Goal: Task Accomplishment & Management: Complete application form

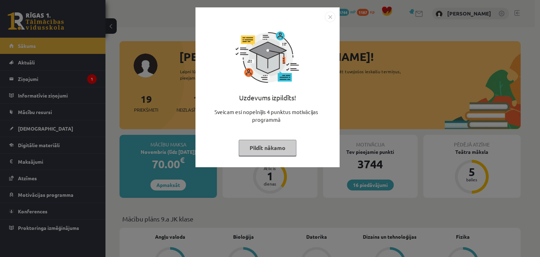
click at [258, 142] on button "Pildīt nākamo" at bounding box center [268, 148] width 58 height 16
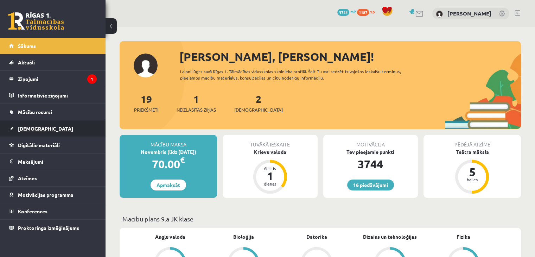
click at [30, 129] on span "[DEMOGRAPHIC_DATA]" at bounding box center [45, 128] width 55 height 6
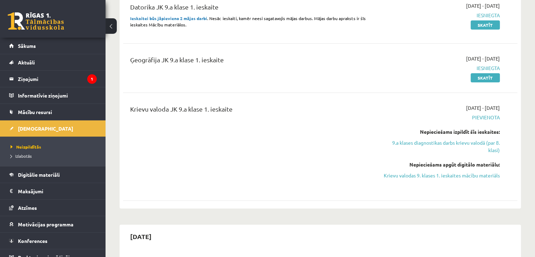
scroll to position [141, 0]
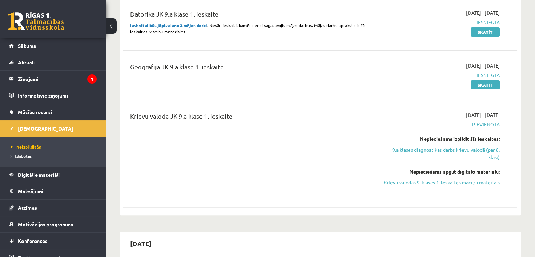
drag, startPoint x: 416, startPoint y: 184, endPoint x: 300, endPoint y: 37, distance: 187.8
click at [416, 183] on link "Krievu valodas 9. klases 1. ieskaites mācību materiāls" at bounding box center [442, 182] width 116 height 7
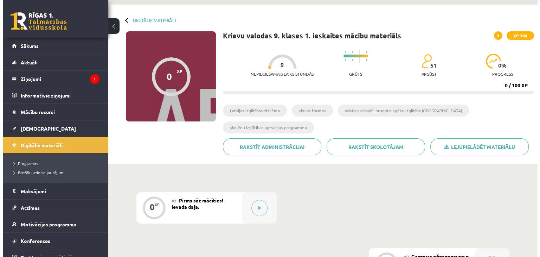
scroll to position [141, 0]
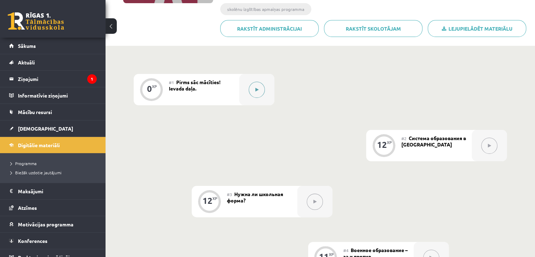
click at [260, 97] on div at bounding box center [256, 89] width 35 height 31
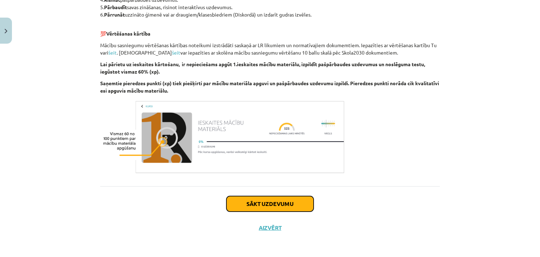
click at [269, 198] on button "Sākt uzdevumu" at bounding box center [270, 203] width 87 height 15
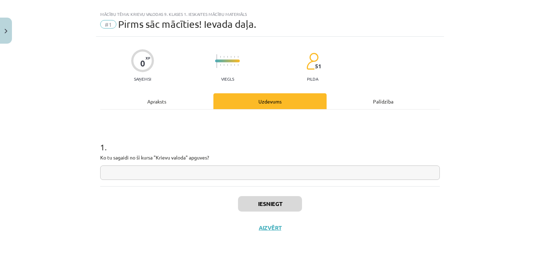
click at [262, 175] on input "text" at bounding box center [270, 172] width 340 height 14
type input "*"
click at [232, 250] on div "Mācību tēma: Krievu valodas 9. klases 1. ieskaites mācību materiāls #1 Pirms sā…" at bounding box center [270, 128] width 540 height 257
click at [260, 207] on button "Iesniegt" at bounding box center [270, 203] width 64 height 15
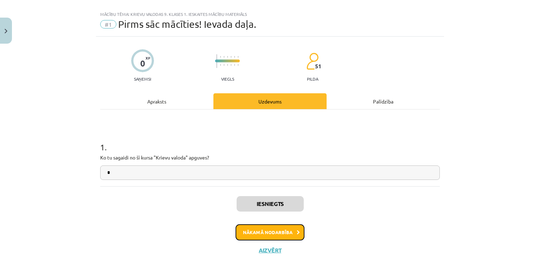
click at [276, 235] on button "Nākamā nodarbība" at bounding box center [270, 232] width 69 height 16
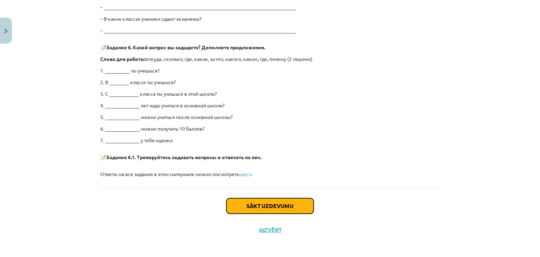
click at [245, 203] on button "Sākt uzdevumu" at bounding box center [270, 205] width 87 height 15
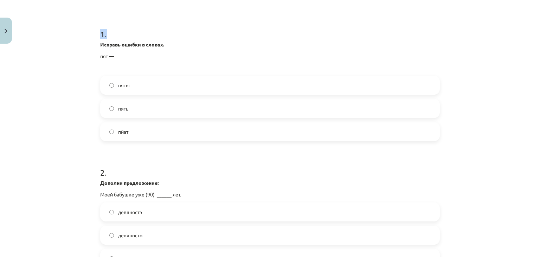
scroll to position [469, 0]
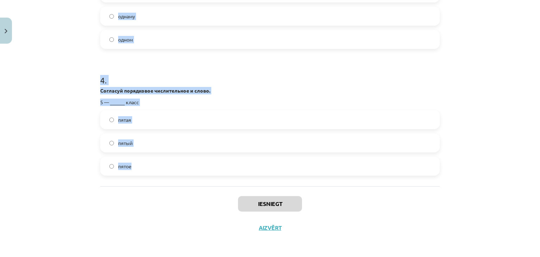
drag, startPoint x: 86, startPoint y: 43, endPoint x: 213, endPoint y: 178, distance: 185.1
click at [213, 178] on div "Mācību tēma: Krievu valodas 9. klases 1. ieskaites mācību materiāls #2 Система …" at bounding box center [270, 128] width 540 height 257
copy form "Исправь ошибки в словах. пят — пяты пять пйат 2 . Дополни предложение: Моей баб…"
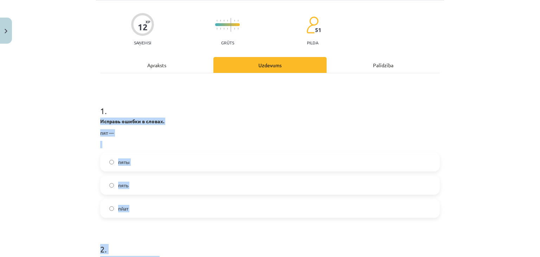
click at [130, 183] on label "пять" at bounding box center [270, 185] width 338 height 18
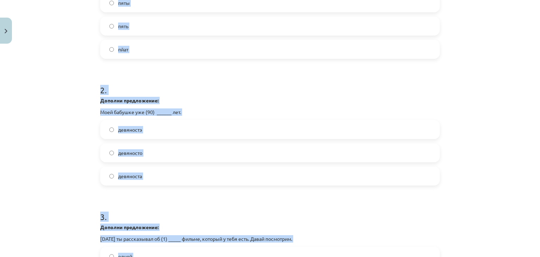
scroll to position [222, 0]
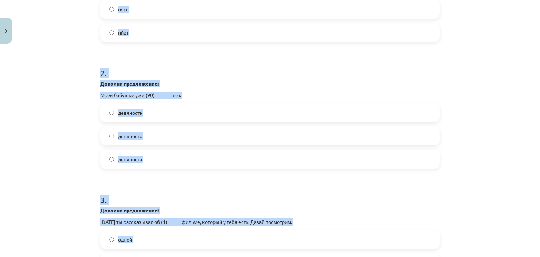
click at [151, 138] on label "девяносто" at bounding box center [270, 136] width 338 height 18
click at [72, 163] on div "Mācību tēma: Krievu valodas 9. klases 1. ieskaites mācību materiāls #2 Система …" at bounding box center [270, 128] width 540 height 257
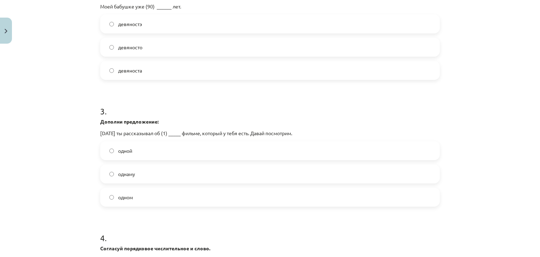
scroll to position [363, 0]
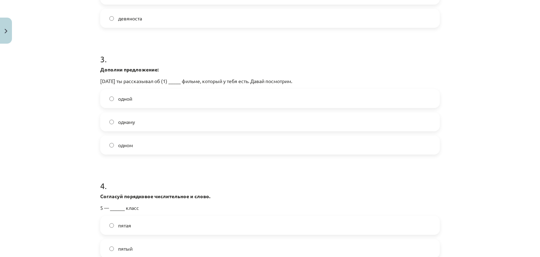
click at [120, 90] on label "одной" at bounding box center [270, 99] width 338 height 18
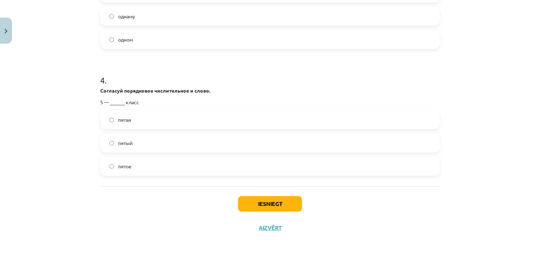
scroll to position [469, 0]
click at [139, 37] on label "одном" at bounding box center [270, 40] width 338 height 18
click at [139, 19] on label "однаму" at bounding box center [270, 16] width 338 height 18
click at [148, 41] on label "одном" at bounding box center [270, 40] width 338 height 18
click at [153, 143] on label "пятый" at bounding box center [270, 143] width 338 height 18
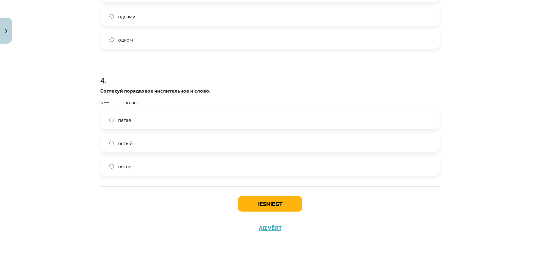
click at [245, 194] on div "Iesniegt Aizvērt" at bounding box center [270, 210] width 340 height 49
click at [249, 210] on button "Iesniegt" at bounding box center [270, 203] width 64 height 15
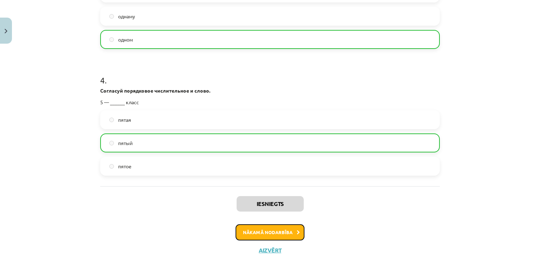
click at [251, 225] on button "Nākamā nodarbība" at bounding box center [270, 232] width 69 height 16
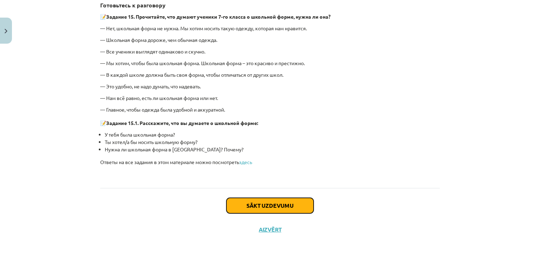
click at [284, 199] on button "Sākt uzdevumu" at bounding box center [270, 205] width 87 height 15
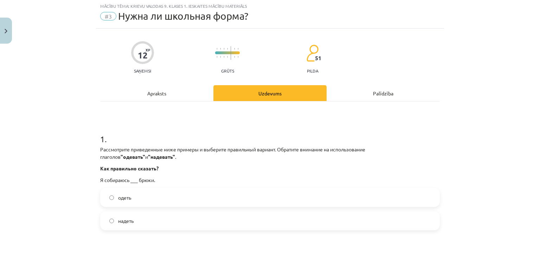
scroll to position [18, 0]
click at [84, 136] on div "Mācību tēma: Krievu valodas 9. klases 1. ieskaites mācību materiāls #3 Нужна ли…" at bounding box center [270, 128] width 540 height 257
click at [141, 197] on label "одеть" at bounding box center [270, 198] width 338 height 18
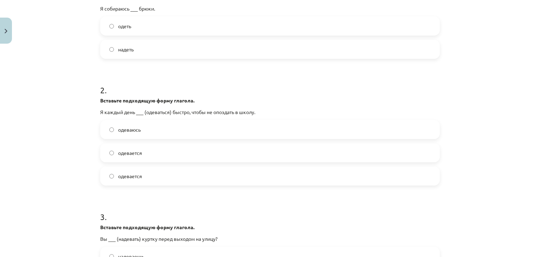
scroll to position [193, 0]
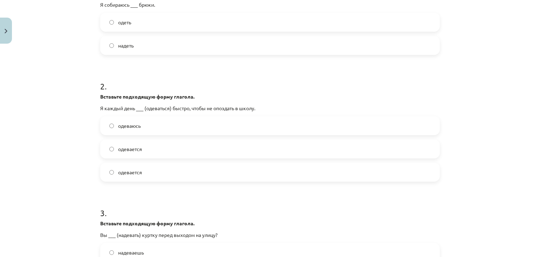
click at [118, 128] on span "одеваюсь" at bounding box center [129, 125] width 23 height 7
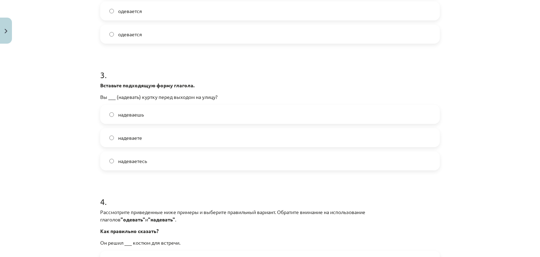
scroll to position [334, 0]
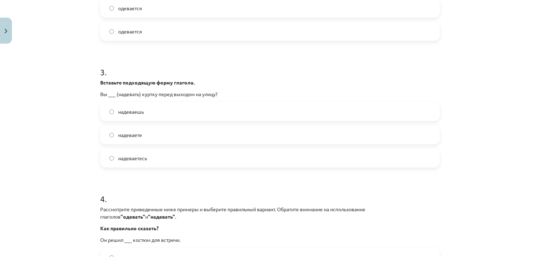
drag, startPoint x: 117, startPoint y: 134, endPoint x: 87, endPoint y: 133, distance: 30.3
click at [118, 134] on span "надеваете" at bounding box center [130, 134] width 24 height 7
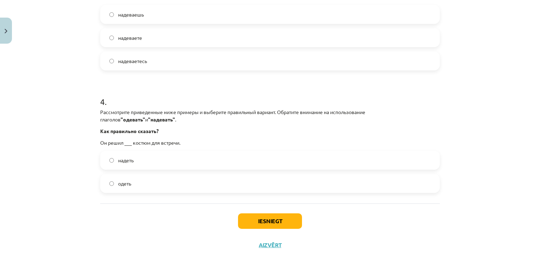
scroll to position [440, 0]
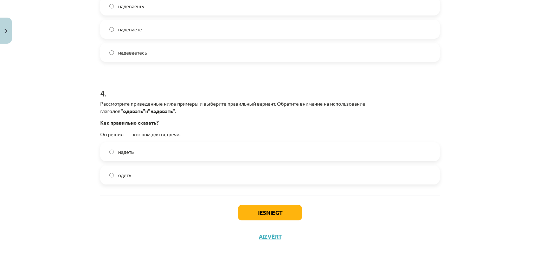
click at [148, 149] on label "надеть" at bounding box center [270, 152] width 338 height 18
click at [255, 205] on button "Iesniegt" at bounding box center [270, 212] width 64 height 15
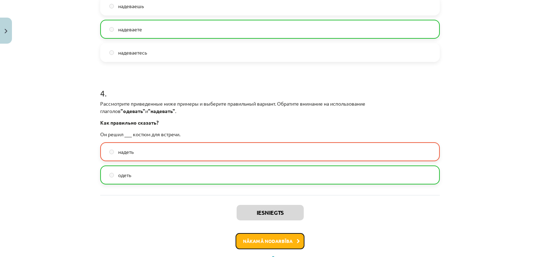
click at [284, 237] on button "Nākamā nodarbība" at bounding box center [270, 241] width 69 height 16
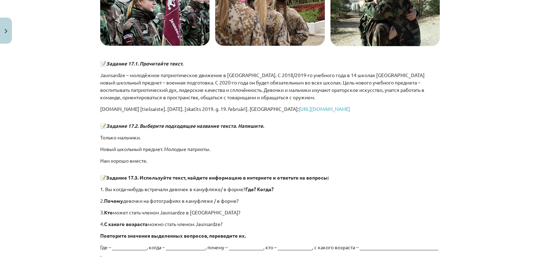
scroll to position [897, 0]
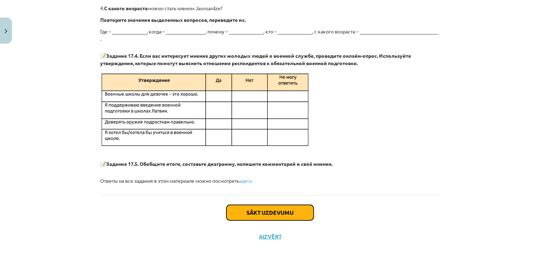
click at [246, 205] on button "Sākt uzdevumu" at bounding box center [270, 212] width 87 height 15
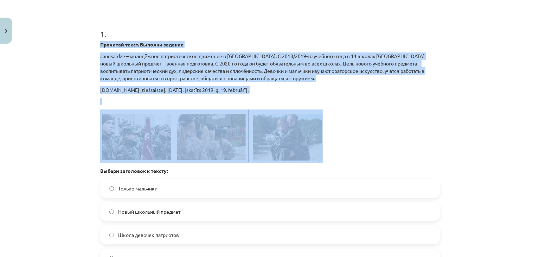
drag, startPoint x: 91, startPoint y: 148, endPoint x: 277, endPoint y: 120, distance: 187.6
click at [277, 120] on div "Mācību tēma: Krievu valodas 9. klases 1. ieskaites mācību materiāls #4 Военное …" at bounding box center [270, 128] width 540 height 257
click at [50, 151] on div "Mācību tēma: Krievu valodas 9. klases 1. ieskaites mācību materiāls #4 Военное …" at bounding box center [270, 128] width 540 height 257
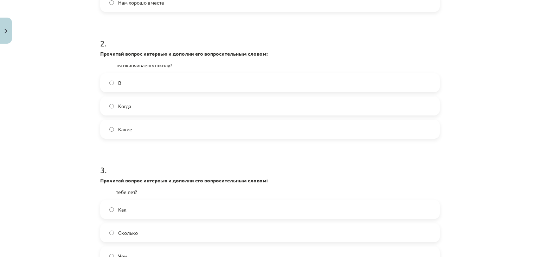
scroll to position [405, 0]
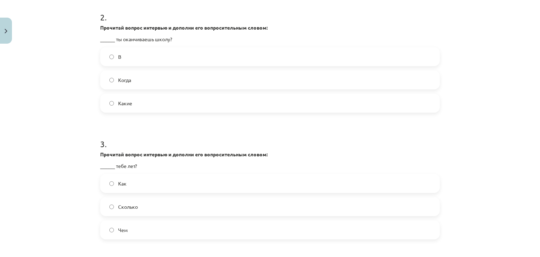
drag, startPoint x: 106, startPoint y: 76, endPoint x: 94, endPoint y: 89, distance: 17.2
click at [106, 76] on label "Когда" at bounding box center [270, 80] width 338 height 18
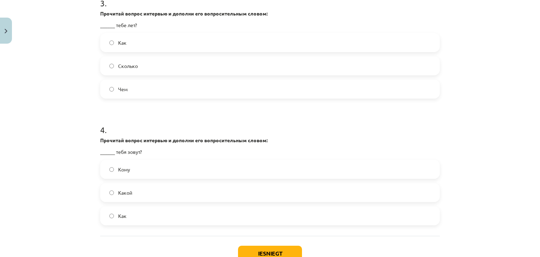
click at [106, 67] on label "Сколько" at bounding box center [270, 66] width 338 height 18
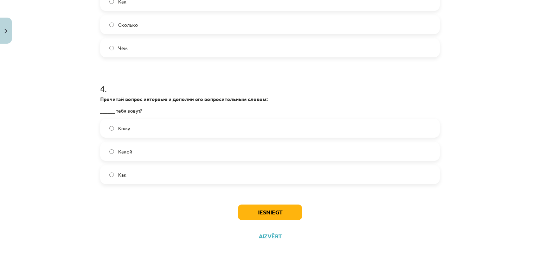
scroll to position [595, 0]
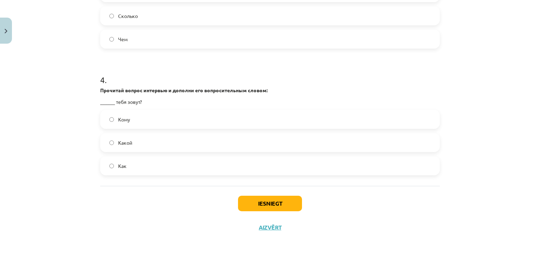
click at [145, 159] on label "Как" at bounding box center [270, 166] width 338 height 18
click at [280, 206] on button "Iesniegt" at bounding box center [270, 203] width 64 height 15
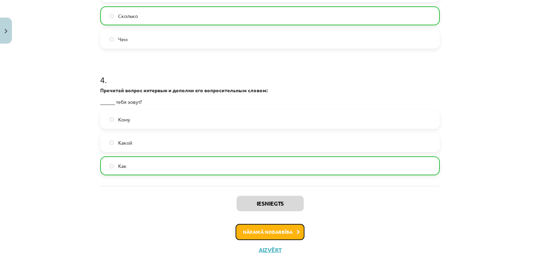
click at [261, 230] on button "Nākamā nodarbība" at bounding box center [270, 232] width 69 height 16
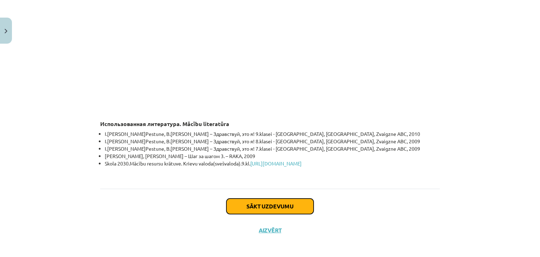
click at [238, 198] on button "Sākt uzdevumu" at bounding box center [270, 205] width 87 height 15
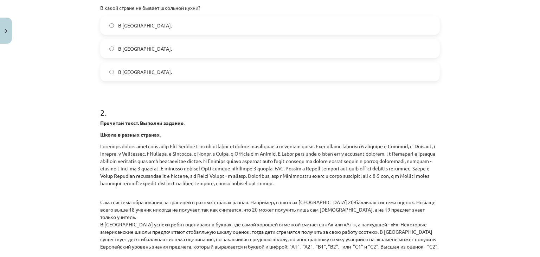
scroll to position [1014, 0]
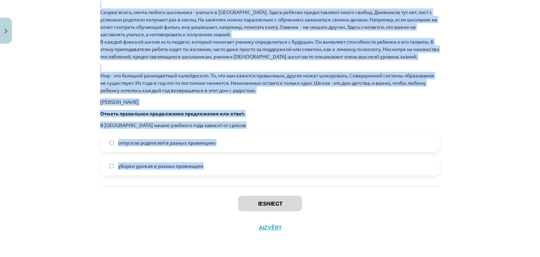
drag, startPoint x: 125, startPoint y: 205, endPoint x: 202, endPoint y: 168, distance: 85.6
click at [202, 169] on div "Mācību tēma: Krievu valodas 9. klases 1. ieskaites mācību materiāls #5 Программ…" at bounding box center [270, 128] width 540 height 257
copy form "1 . Прочитай текст. Выполни задание . Школа в разных странах . Праздник начала …"
click at [41, 146] on div "Mācību tēma: Krievu valodas 9. klases 1. ieskaites mācību materiāls #5 Программ…" at bounding box center [270, 128] width 540 height 257
click at [73, 139] on div "Mācību tēma: Krievu valodas 9. klases 1. ieskaites mācību materiāls #5 Программ…" at bounding box center [270, 128] width 540 height 257
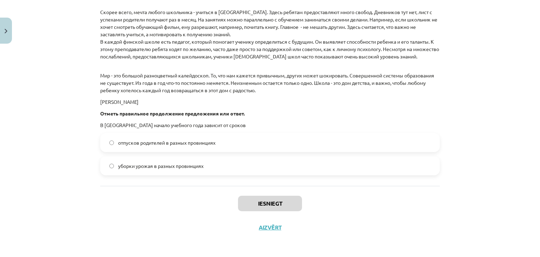
click at [118, 170] on label "уборки урожая в разных провинциях" at bounding box center [270, 166] width 338 height 18
click at [243, 196] on button "Iesniegt" at bounding box center [270, 203] width 64 height 15
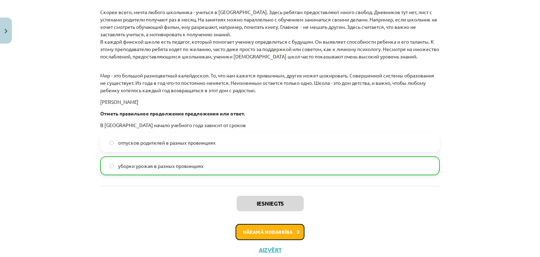
click at [286, 230] on button "Nākamā nodarbība" at bounding box center [270, 232] width 69 height 16
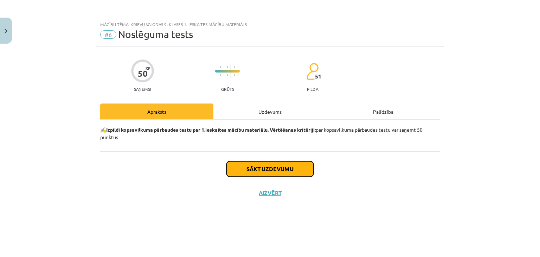
click at [250, 168] on button "Sākt uzdevumu" at bounding box center [270, 168] width 87 height 15
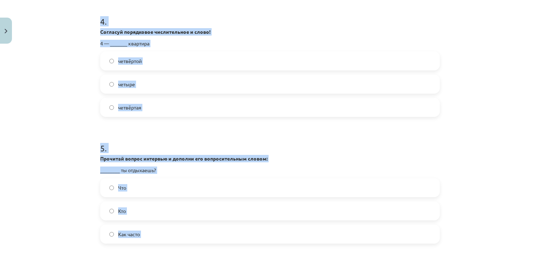
drag, startPoint x: 120, startPoint y: 180, endPoint x: 68, endPoint y: 184, distance: 51.9
click at [137, 235] on div "Mācību tēma: Krievu valodas 9. klases 1. ieskaites mācību materiāls #6 Noslēgum…" at bounding box center [270, 128] width 540 height 257
click at [33, 106] on div "Mācību tēma: Krievu valodas 9. klases 1. ieskaites mācību materiāls #6 Noslēgum…" at bounding box center [270, 128] width 540 height 257
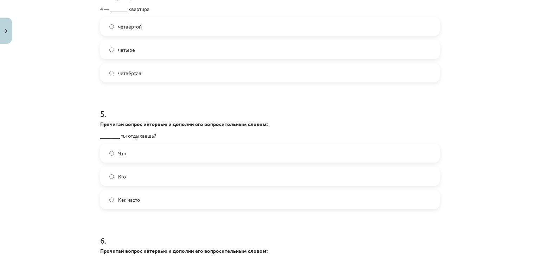
scroll to position [603, 0]
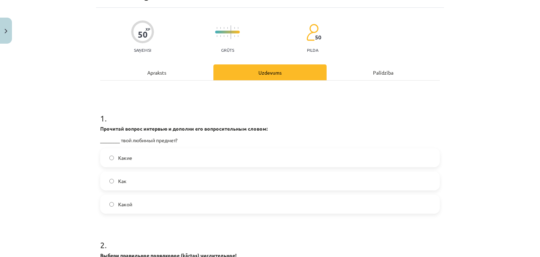
scroll to position [141, 0]
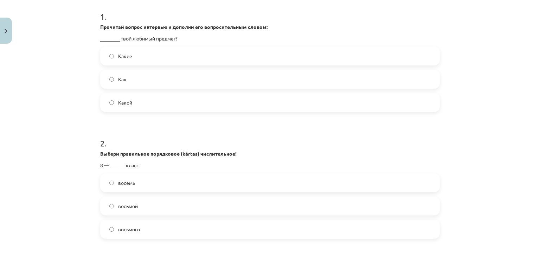
click at [125, 77] on label "Как" at bounding box center [270, 79] width 338 height 18
click at [122, 99] on span "Какой" at bounding box center [125, 102] width 14 height 7
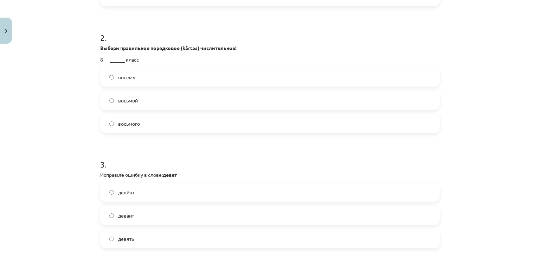
drag, startPoint x: 116, startPoint y: 100, endPoint x: 91, endPoint y: 91, distance: 26.5
click at [118, 100] on span "восьмой" at bounding box center [128, 100] width 20 height 7
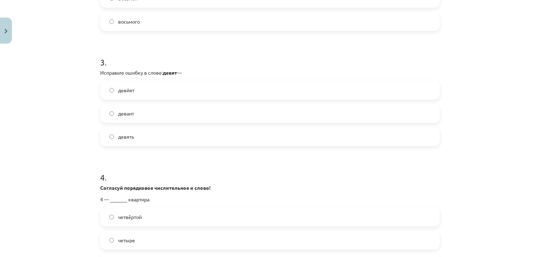
scroll to position [352, 0]
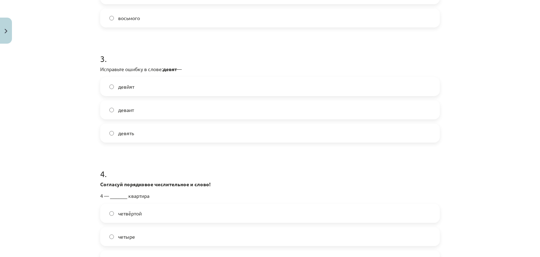
click at [135, 132] on label "девять" at bounding box center [270, 133] width 338 height 18
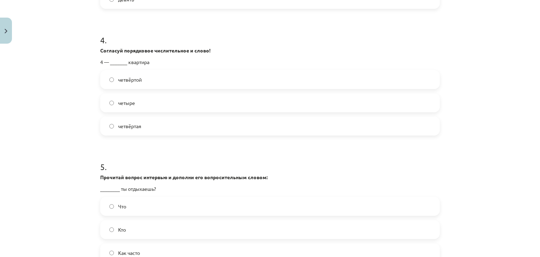
scroll to position [492, 0]
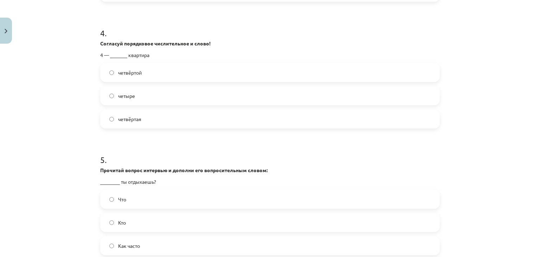
click at [142, 72] on label "четвёртой" at bounding box center [270, 73] width 338 height 18
click at [131, 96] on span "четыре" at bounding box center [126, 95] width 17 height 7
click at [120, 115] on span "четвёртая" at bounding box center [129, 118] width 23 height 7
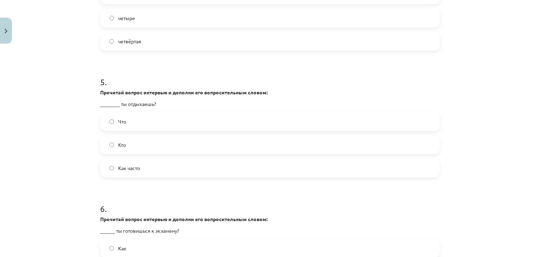
scroll to position [598, 0]
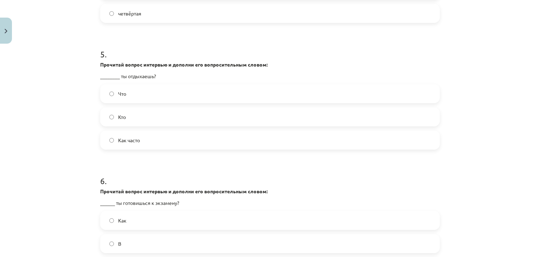
click at [124, 141] on span "Как часто" at bounding box center [129, 139] width 22 height 7
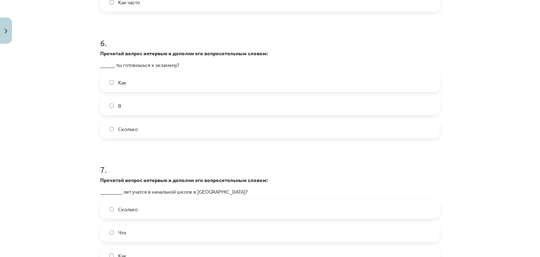
scroll to position [739, 0]
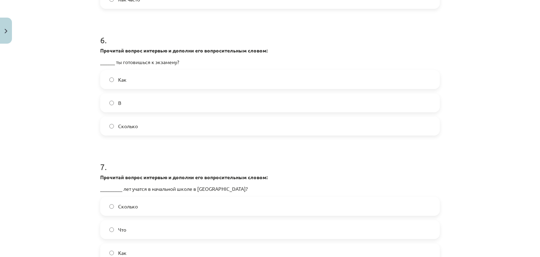
click at [135, 83] on label "Как" at bounding box center [270, 80] width 338 height 18
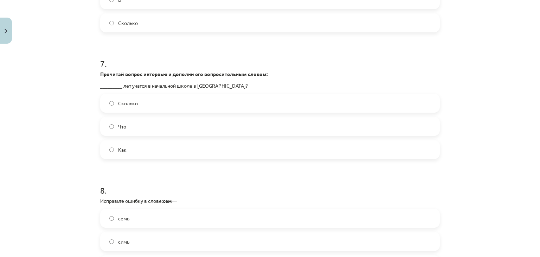
scroll to position [844, 0]
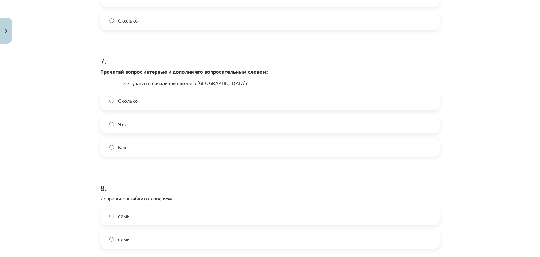
click at [122, 102] on span "Сколько" at bounding box center [128, 100] width 20 height 7
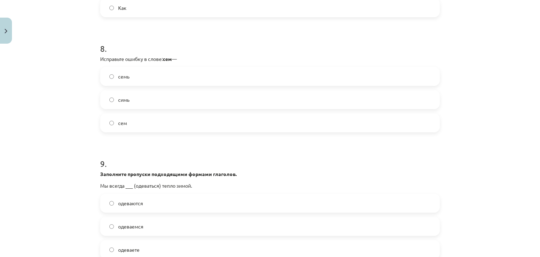
scroll to position [985, 0]
click at [122, 115] on label "сем" at bounding box center [270, 122] width 338 height 18
click at [128, 76] on label "семь" at bounding box center [270, 75] width 338 height 18
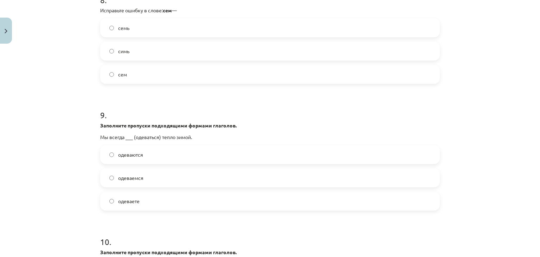
scroll to position [1090, 0]
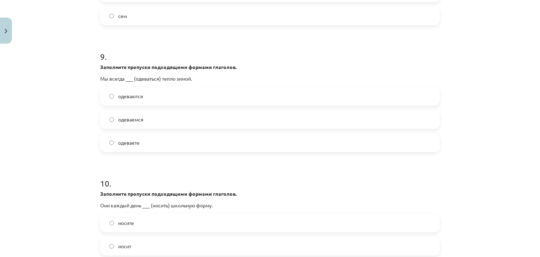
click at [149, 122] on label "одеваемся" at bounding box center [270, 119] width 338 height 18
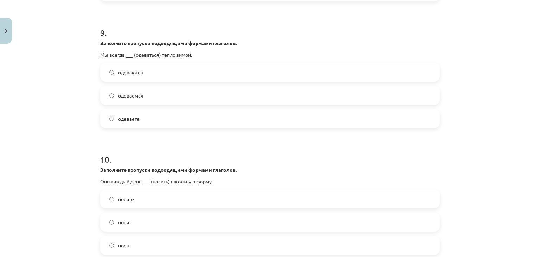
scroll to position [1193, 0]
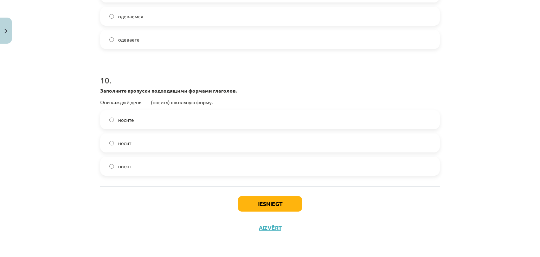
click at [135, 120] on label "носите" at bounding box center [270, 120] width 338 height 18
click at [167, 165] on label "носят" at bounding box center [270, 166] width 338 height 18
click at [257, 196] on div "Iesniegt Aizvērt" at bounding box center [270, 210] width 340 height 49
click at [258, 199] on button "Iesniegt" at bounding box center [270, 203] width 64 height 15
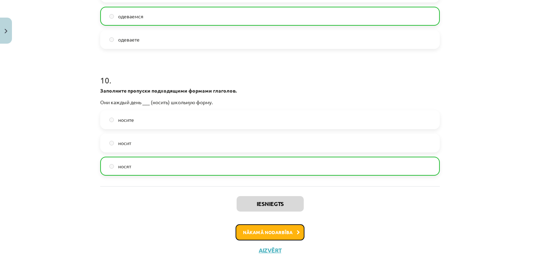
click at [254, 227] on button "Nākamā nodarbība" at bounding box center [270, 232] width 69 height 16
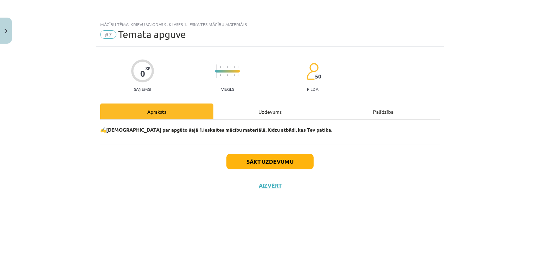
scroll to position [0, 0]
click at [241, 161] on button "Sākt uzdevumu" at bounding box center [270, 161] width 87 height 15
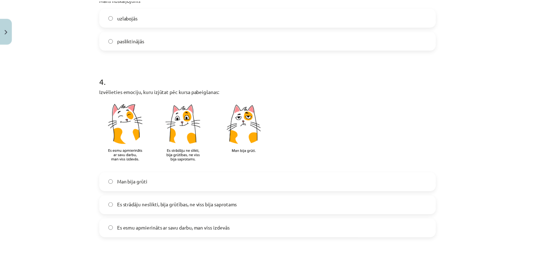
scroll to position [621, 0]
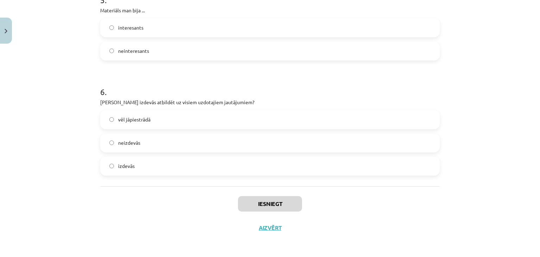
click at [174, 167] on label "izdevās" at bounding box center [270, 166] width 338 height 18
click at [274, 203] on button "Iesniegt" at bounding box center [270, 203] width 64 height 15
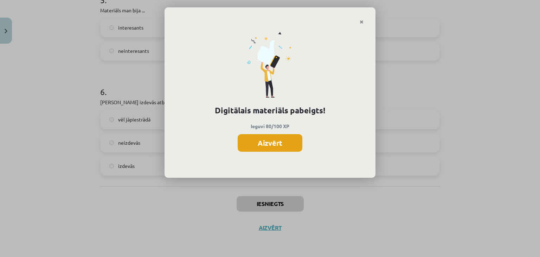
click at [283, 137] on button "Aizvērt" at bounding box center [270, 143] width 65 height 18
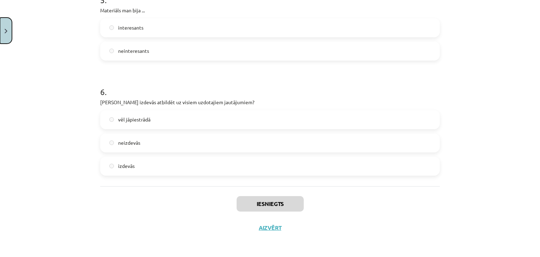
click at [4, 41] on button "Close" at bounding box center [6, 31] width 12 height 26
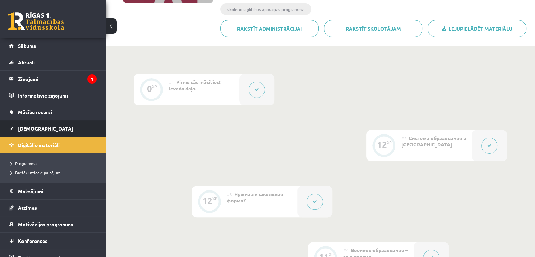
click at [49, 128] on link "[DEMOGRAPHIC_DATA]" at bounding box center [53, 128] width 88 height 16
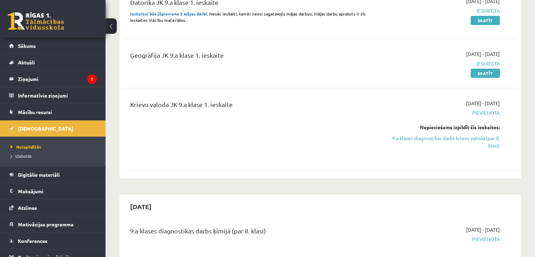
scroll to position [141, 0]
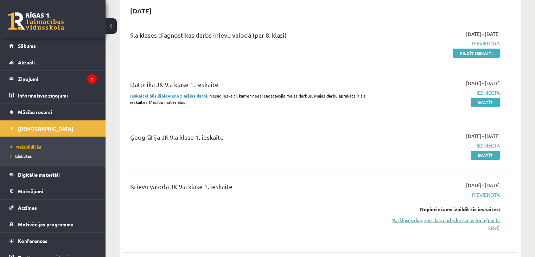
click at [416, 219] on link "9.a klases diagnostikas darbs krievu valodā (par 8. klasi)" at bounding box center [442, 223] width 116 height 15
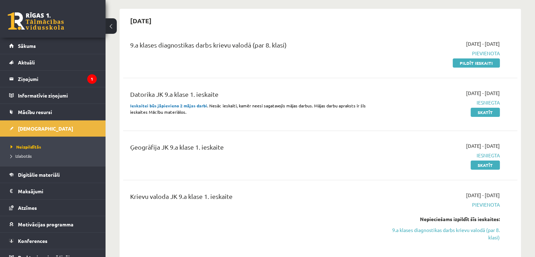
scroll to position [58, 0]
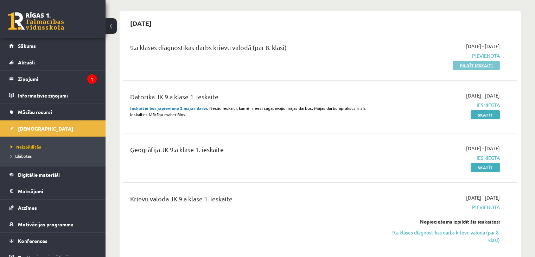
click at [470, 64] on link "Pildīt ieskaiti" at bounding box center [476, 65] width 47 height 9
drag, startPoint x: 457, startPoint y: 63, endPoint x: 303, endPoint y: 34, distance: 156.7
click at [457, 63] on link "Pildīt ieskaiti" at bounding box center [476, 65] width 47 height 9
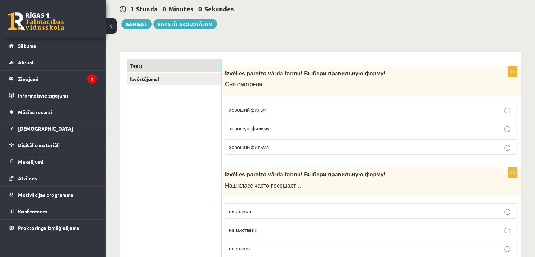
scroll to position [70, 0]
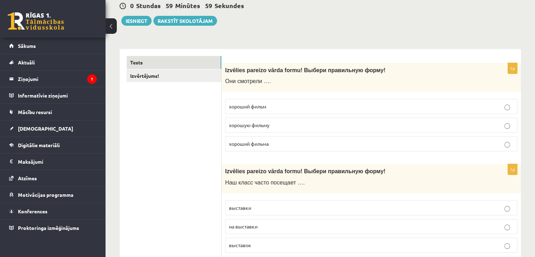
click at [233, 106] on span "хороший фильм" at bounding box center [247, 106] width 37 height 6
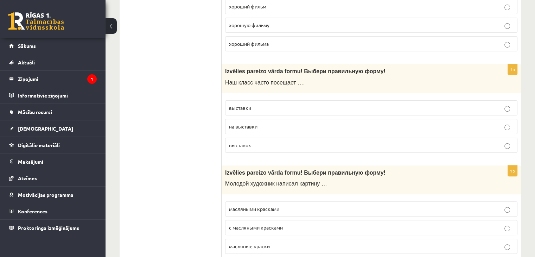
scroll to position [176, 0]
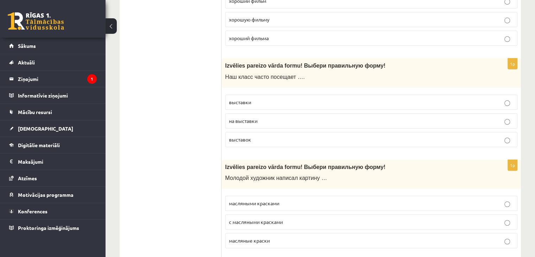
click at [242, 99] on span "выставки" at bounding box center [240, 102] width 22 height 6
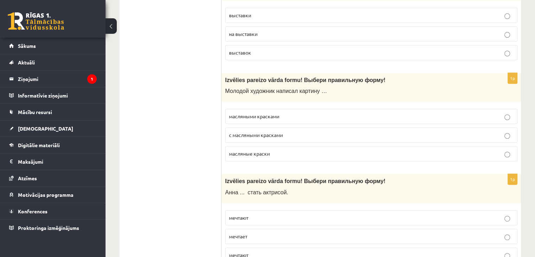
scroll to position [281, 0]
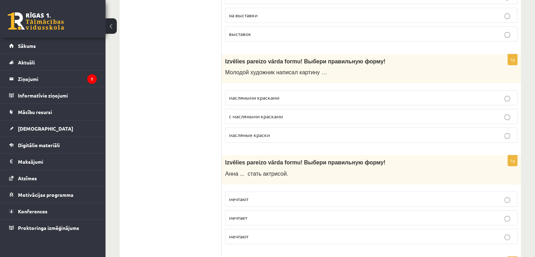
click at [256, 98] on span "масляными красками" at bounding box center [254, 97] width 50 height 6
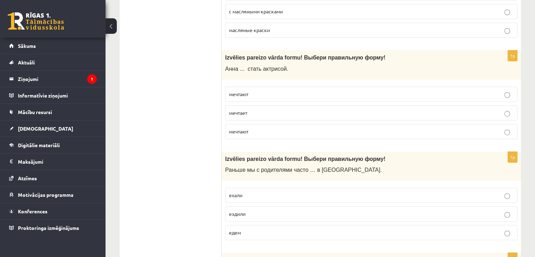
scroll to position [387, 0]
click at [245, 110] on span "мечтает" at bounding box center [238, 112] width 18 height 6
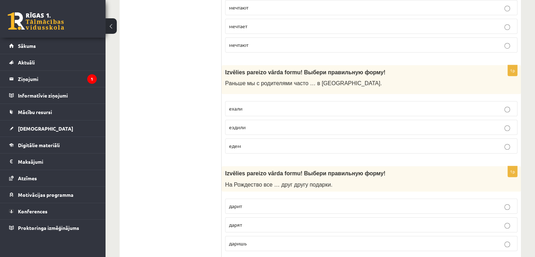
scroll to position [492, 0]
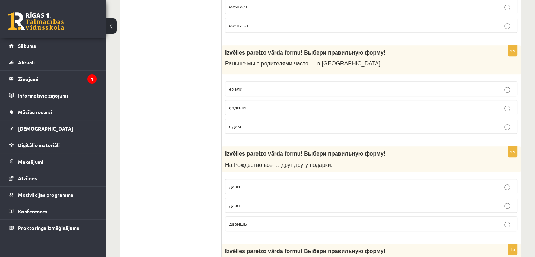
click at [255, 87] on p "ехали" at bounding box center [371, 88] width 285 height 7
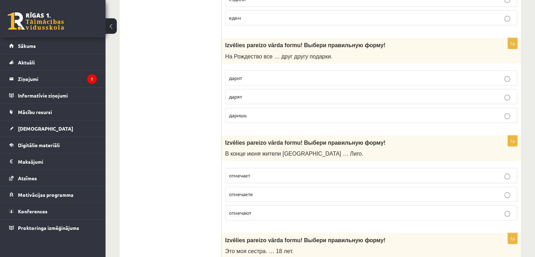
scroll to position [598, 0]
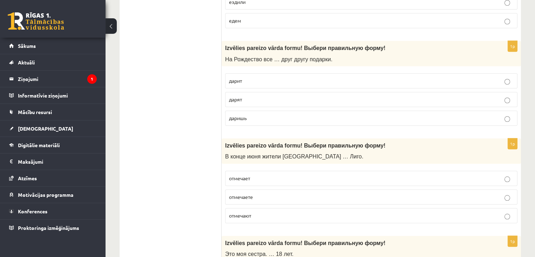
click at [248, 98] on p "дарят" at bounding box center [371, 99] width 285 height 7
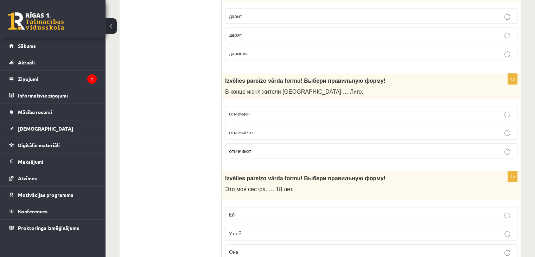
scroll to position [668, 0]
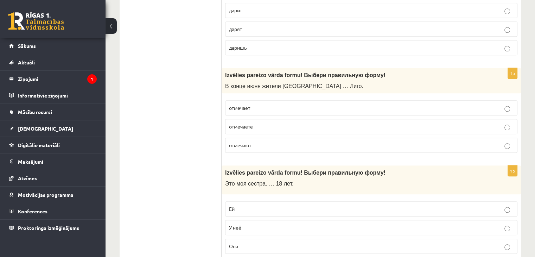
click at [259, 107] on p "отмечает" at bounding box center [371, 107] width 285 height 7
click at [260, 145] on p "отмечают" at bounding box center [371, 144] width 285 height 7
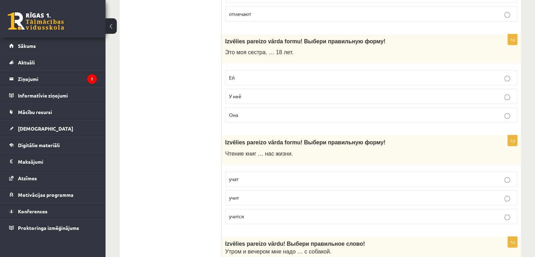
scroll to position [809, 0]
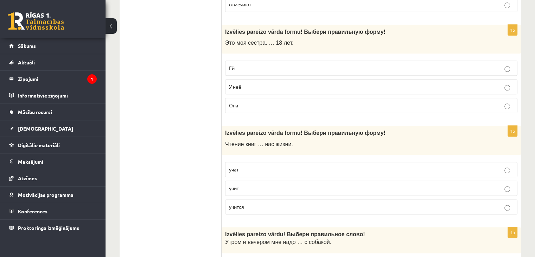
click at [245, 67] on p "Ей" at bounding box center [371, 67] width 285 height 7
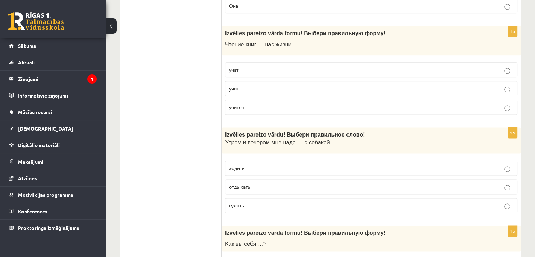
scroll to position [915, 0]
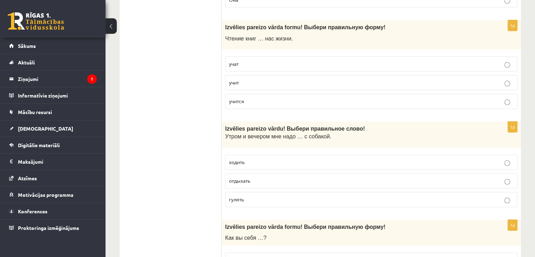
click at [252, 61] on p "учат" at bounding box center [371, 63] width 285 height 7
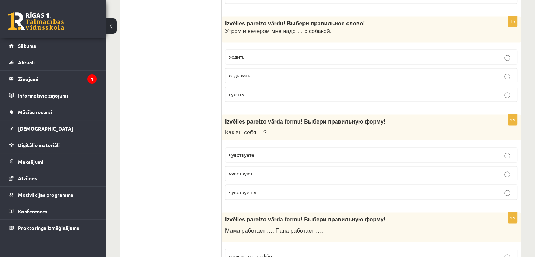
scroll to position [1020, 0]
click at [246, 53] on p "ходить" at bounding box center [371, 56] width 285 height 7
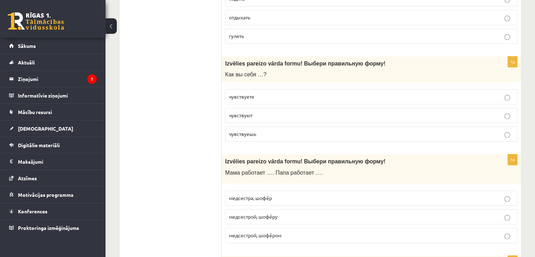
scroll to position [1090, 0]
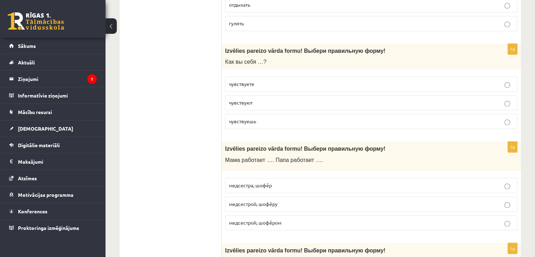
click at [243, 21] on span "гулять" at bounding box center [236, 23] width 15 height 6
click at [255, 80] on p "чувствуете" at bounding box center [371, 83] width 285 height 7
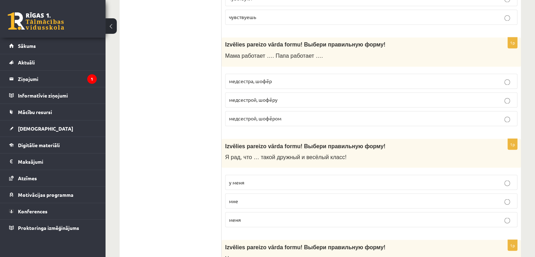
scroll to position [1196, 0]
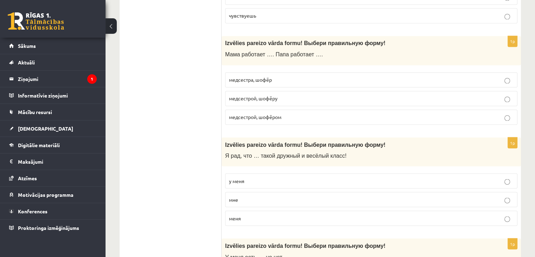
drag, startPoint x: 259, startPoint y: 95, endPoint x: 224, endPoint y: 88, distance: 36.0
click at [259, 95] on span "медсестрой, шофёру" at bounding box center [253, 98] width 49 height 6
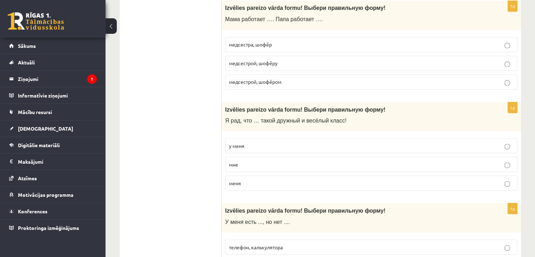
click at [267, 78] on span "медсестрой, шофёром" at bounding box center [255, 81] width 52 height 6
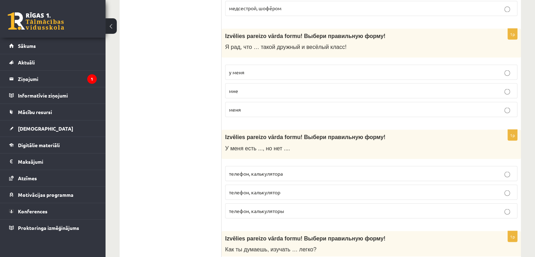
scroll to position [1337, 0]
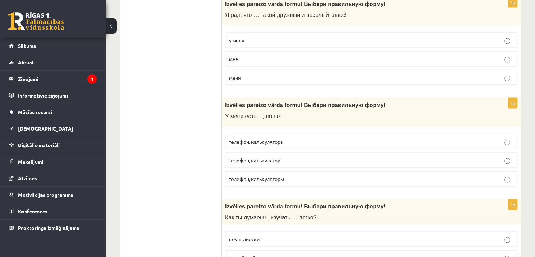
click at [245, 32] on label "у меня" at bounding box center [371, 39] width 292 height 15
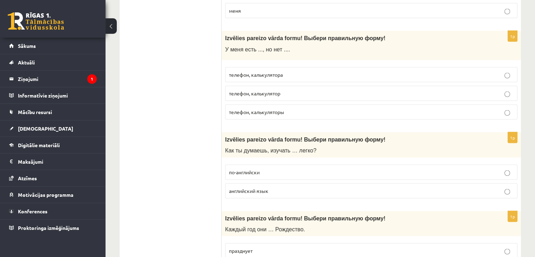
scroll to position [1407, 0]
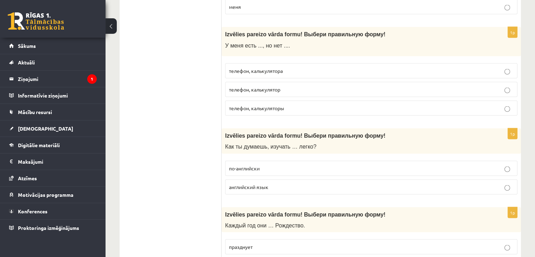
click at [257, 68] on p "телефон, калькулятора" at bounding box center [371, 70] width 285 height 7
click at [259, 86] on span "телефон, калькулятор" at bounding box center [254, 89] width 51 height 6
click at [249, 68] on p "телефон, калькулятора" at bounding box center [371, 70] width 285 height 7
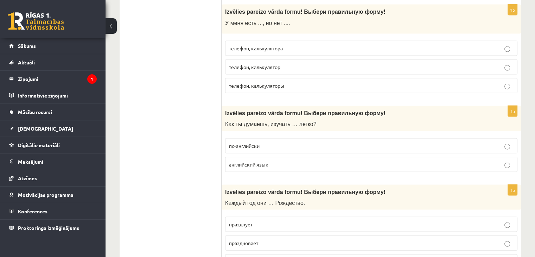
scroll to position [1512, 0]
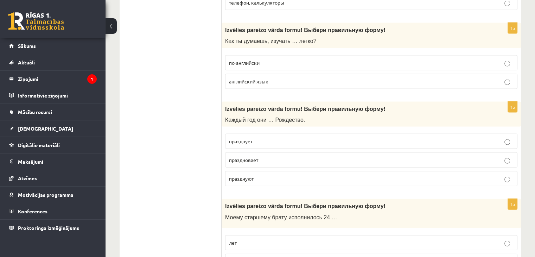
click at [261, 78] on p "английский язык" at bounding box center [371, 81] width 285 height 7
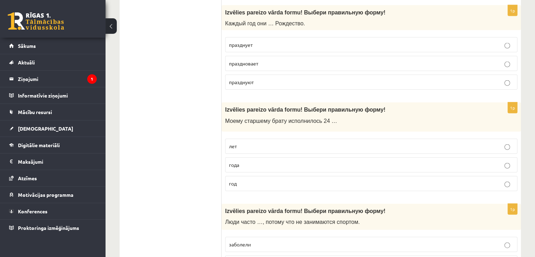
scroll to position [1618, 0]
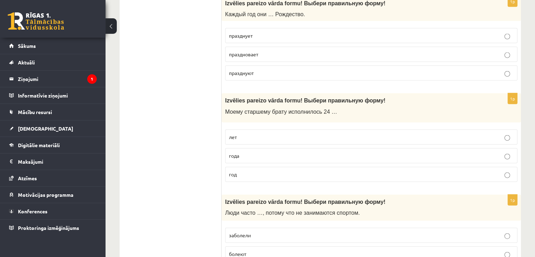
drag, startPoint x: 262, startPoint y: 28, endPoint x: 227, endPoint y: 56, distance: 44.7
click at [262, 32] on p "празднует" at bounding box center [371, 35] width 285 height 7
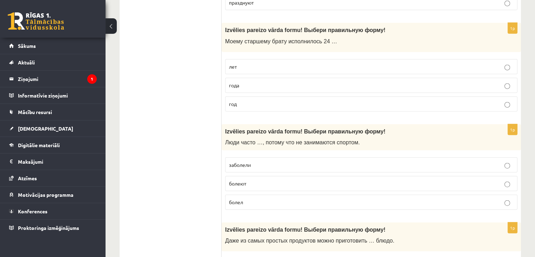
drag, startPoint x: 250, startPoint y: 75, endPoint x: 243, endPoint y: 75, distance: 7.4
click at [250, 82] on p "года" at bounding box center [371, 85] width 285 height 7
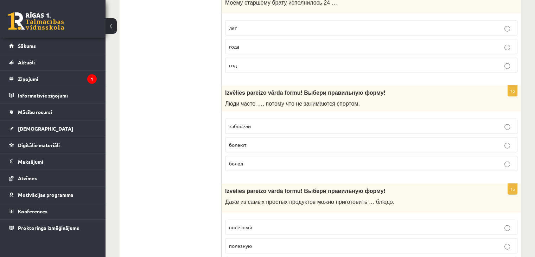
scroll to position [1724, 0]
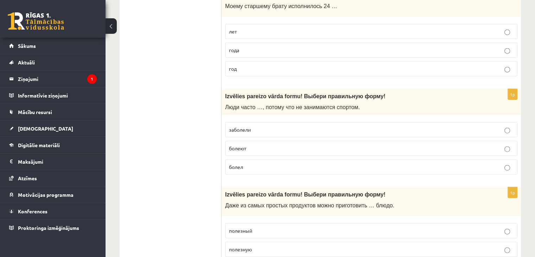
click at [238, 28] on p "лет" at bounding box center [371, 31] width 285 height 7
click at [254, 145] on p "болеют" at bounding box center [371, 148] width 285 height 7
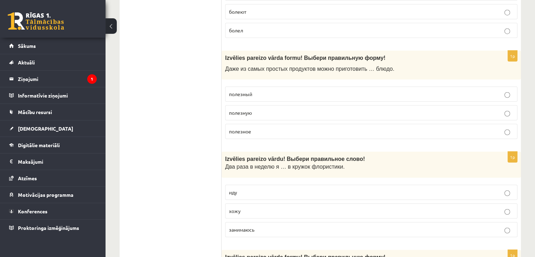
scroll to position [1864, 0]
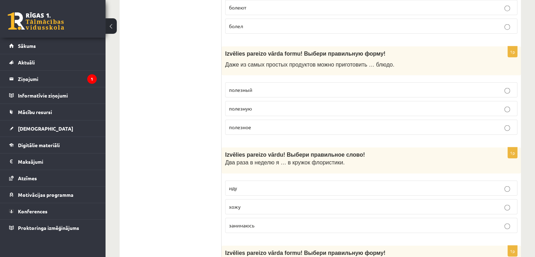
click at [256, 105] on p "полезную" at bounding box center [371, 108] width 285 height 7
click at [250, 124] on span "полезное" at bounding box center [240, 127] width 22 height 6
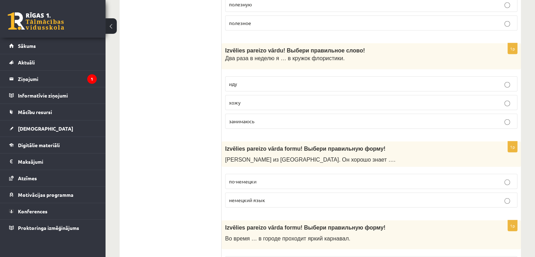
scroll to position [1970, 0]
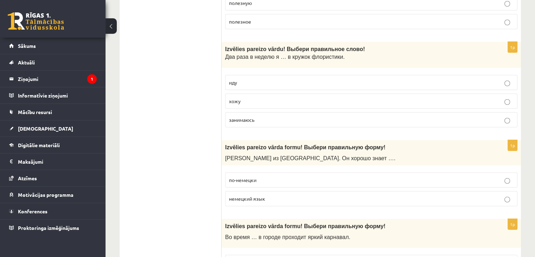
click at [254, 97] on p "хожу" at bounding box center [371, 100] width 285 height 7
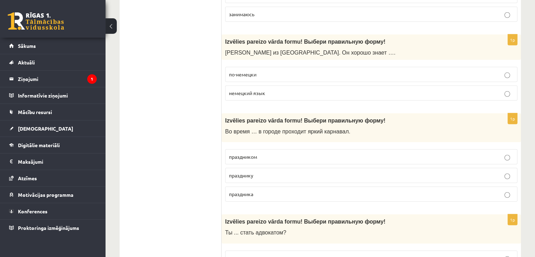
click at [252, 71] on span "по-немецки" at bounding box center [242, 74] width 27 height 6
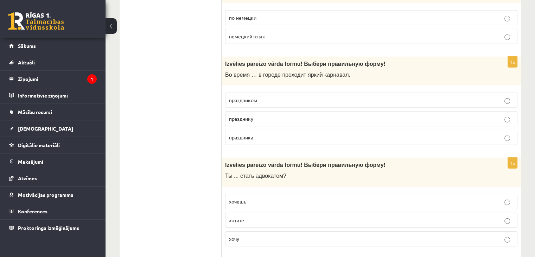
scroll to position [2110, 0]
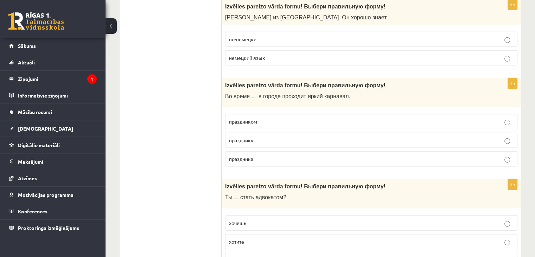
click at [246, 55] on span "немецкий язык" at bounding box center [247, 58] width 36 height 6
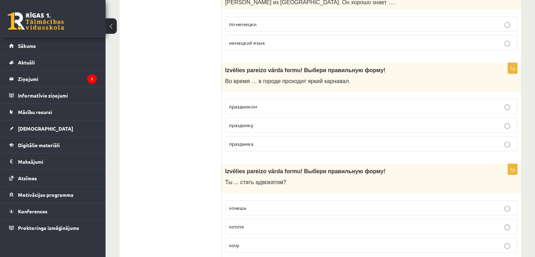
scroll to position [2146, 0]
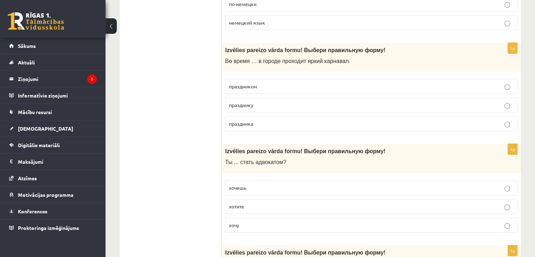
click at [256, 120] on p "праздника" at bounding box center [371, 123] width 285 height 7
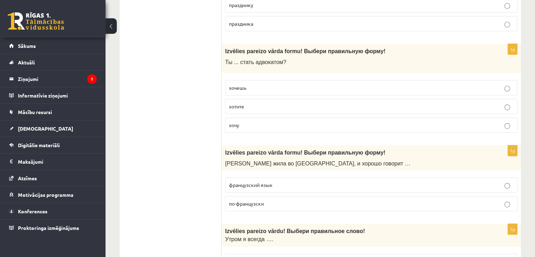
scroll to position [2251, 0]
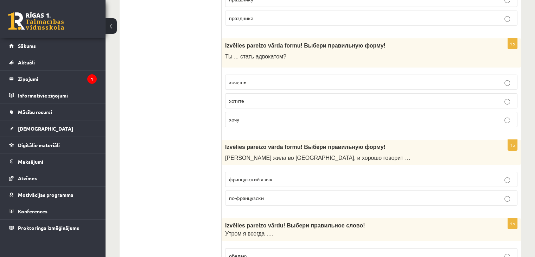
click at [246, 79] on span "хочешь" at bounding box center [237, 82] width 17 height 6
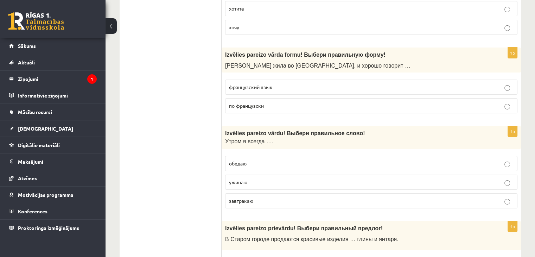
scroll to position [2357, 0]
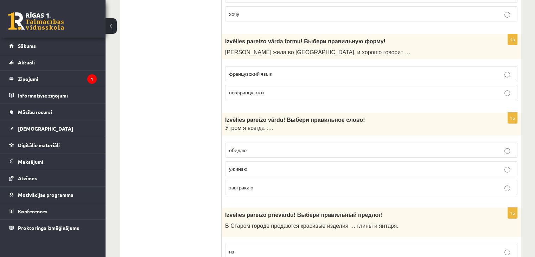
click at [249, 70] on span "французский язык" at bounding box center [251, 73] width 44 height 6
click at [245, 87] on label "по-французски" at bounding box center [371, 92] width 292 height 15
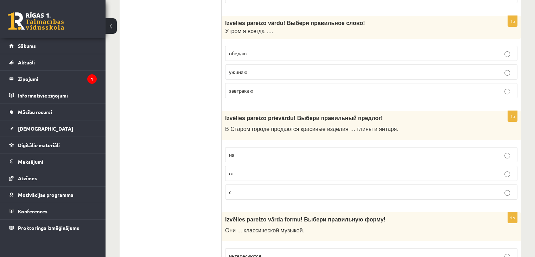
scroll to position [2462, 0]
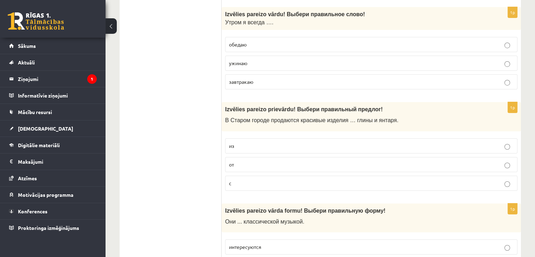
click at [249, 59] on p "ужинаю" at bounding box center [371, 62] width 285 height 7
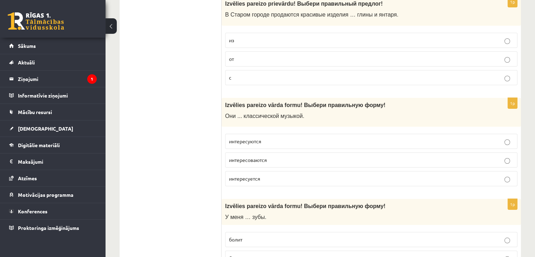
click at [238, 33] on label "из" at bounding box center [371, 40] width 292 height 15
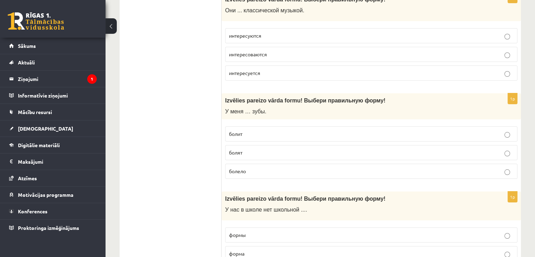
click at [251, 66] on label "интересуется" at bounding box center [371, 72] width 292 height 15
click at [262, 147] on label "болят" at bounding box center [371, 152] width 292 height 15
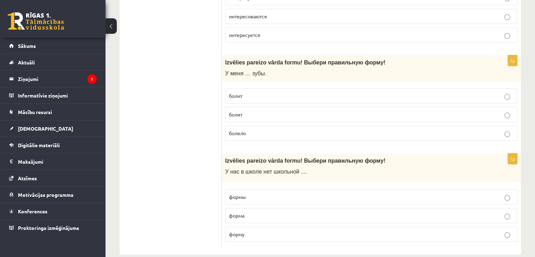
click at [268, 189] on label "формы" at bounding box center [371, 196] width 292 height 15
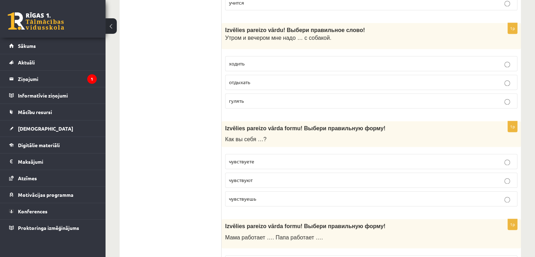
scroll to position [0, 0]
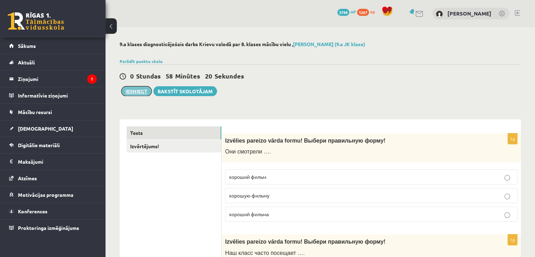
click at [135, 92] on button "Iesniegt" at bounding box center [136, 91] width 30 height 10
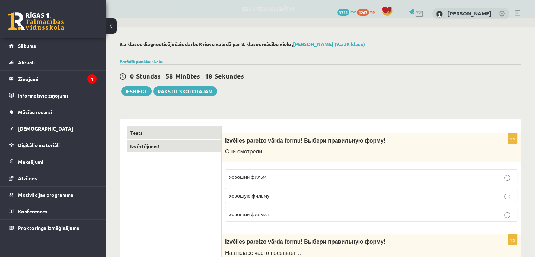
click at [190, 150] on link "Izvērtējums!" at bounding box center [174, 146] width 95 height 13
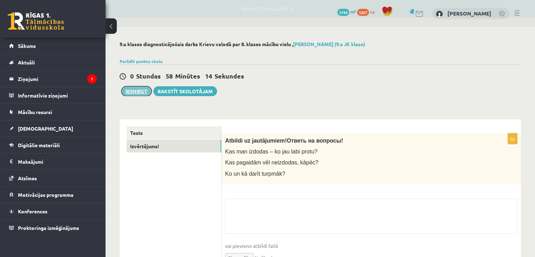
click at [135, 93] on button "Iesniegt" at bounding box center [136, 91] width 30 height 10
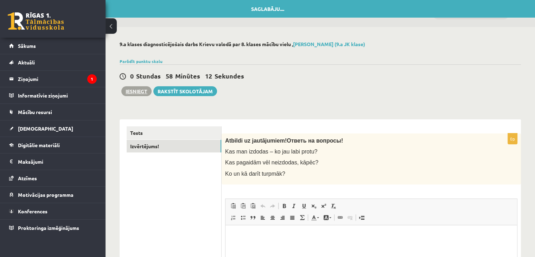
drag, startPoint x: 129, startPoint y: 81, endPoint x: 131, endPoint y: 86, distance: 5.5
click at [130, 81] on div "0 Stundas 58 Minūtes 12 Sekundes Saglabāju.... Iesniegt Rakstīt skolotājam" at bounding box center [320, 80] width 401 height 32
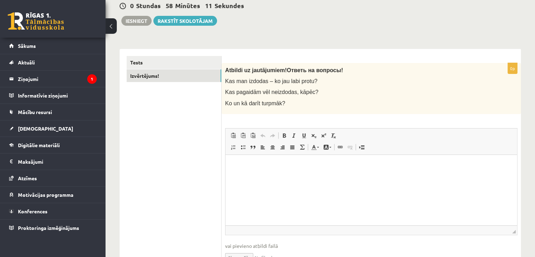
drag, startPoint x: 291, startPoint y: 167, endPoint x: 254, endPoint y: 155, distance: 38.6
click at [291, 167] on p "Визуальный текстовый редактор, wiswyg-editor-user-answer-47433981701900" at bounding box center [372, 164] width 278 height 7
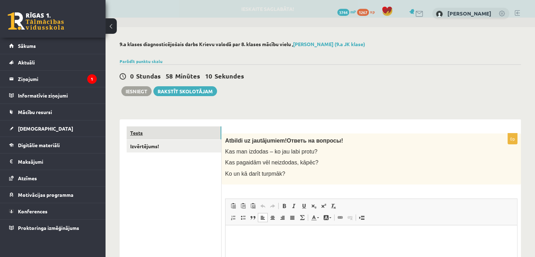
click at [155, 131] on link "Tests" at bounding box center [174, 132] width 95 height 13
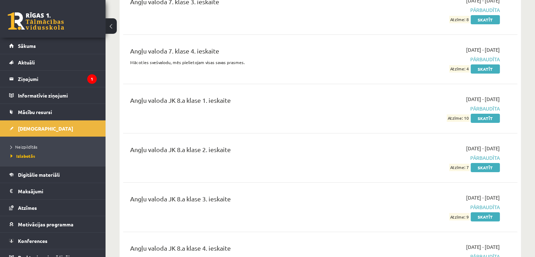
scroll to position [106, 0]
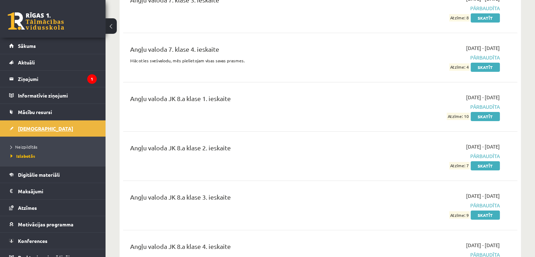
click at [54, 130] on link "[DEMOGRAPHIC_DATA]" at bounding box center [53, 128] width 88 height 16
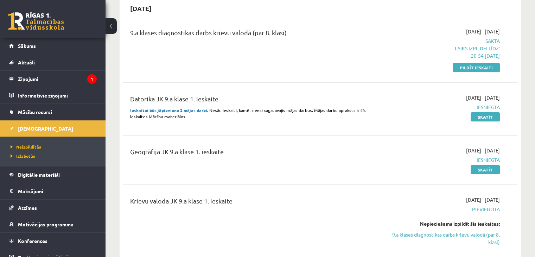
scroll to position [70, 0]
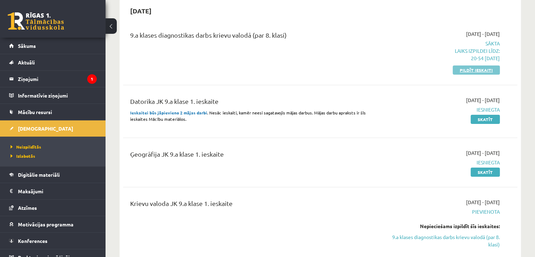
drag, startPoint x: 464, startPoint y: 68, endPoint x: 296, endPoint y: 39, distance: 170.2
click at [464, 68] on link "Pildīt ieskaiti" at bounding box center [476, 69] width 47 height 9
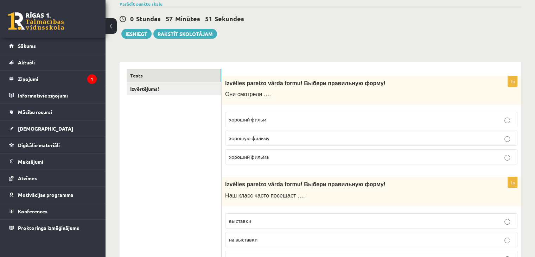
scroll to position [35, 0]
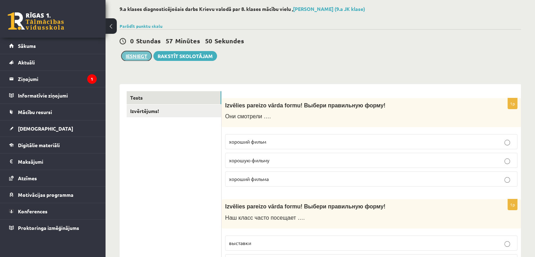
click at [139, 56] on button "Iesniegt" at bounding box center [136, 56] width 30 height 10
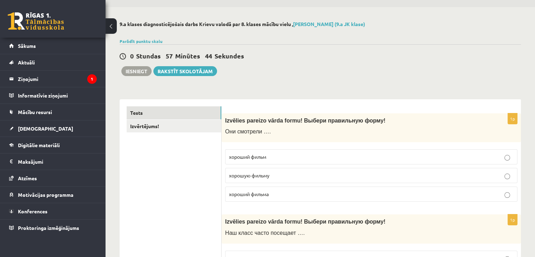
scroll to position [0, 0]
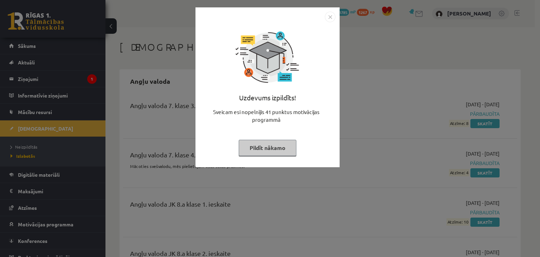
click at [270, 149] on button "Pildīt nākamo" at bounding box center [268, 148] width 58 height 16
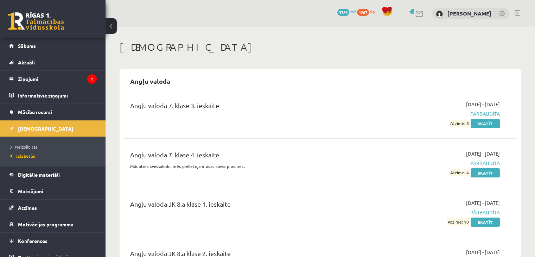
click at [68, 132] on link "[DEMOGRAPHIC_DATA]" at bounding box center [53, 128] width 88 height 16
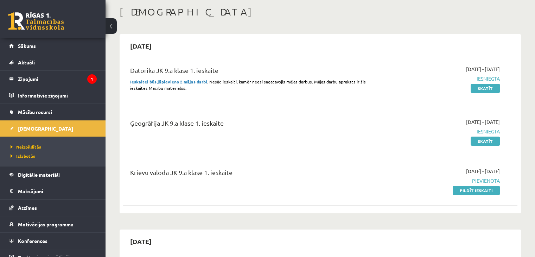
click at [466, 188] on link "Pildīt ieskaiti" at bounding box center [476, 190] width 47 height 9
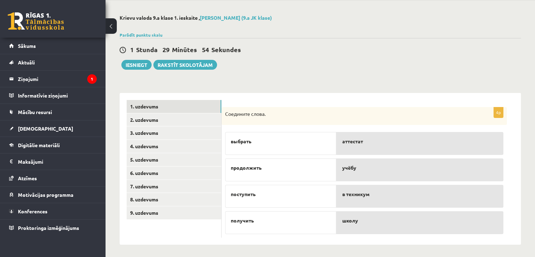
scroll to position [28, 0]
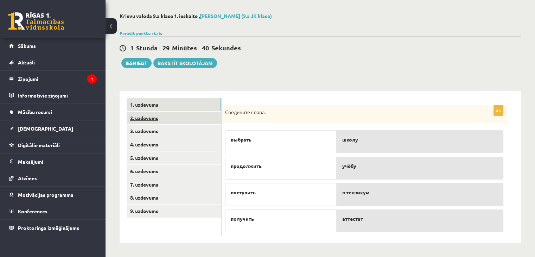
click at [146, 119] on link "2. uzdevums" at bounding box center [174, 118] width 95 height 13
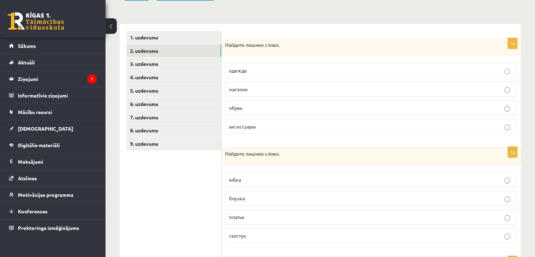
scroll to position [98, 0]
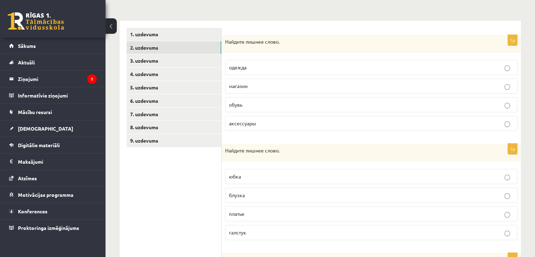
click at [262, 84] on p "магазин" at bounding box center [371, 85] width 285 height 7
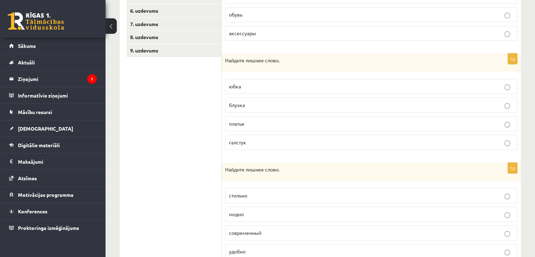
scroll to position [204, 0]
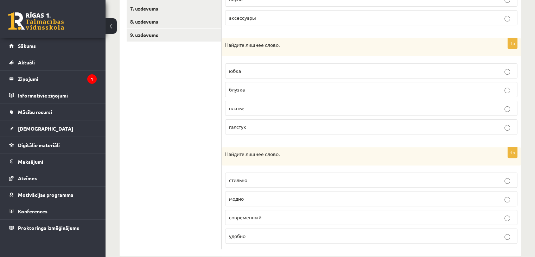
click at [237, 130] on label "галстук" at bounding box center [371, 126] width 292 height 15
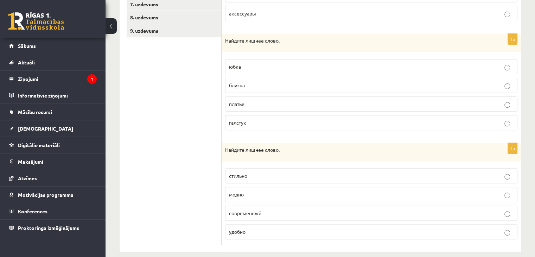
scroll to position [216, 0]
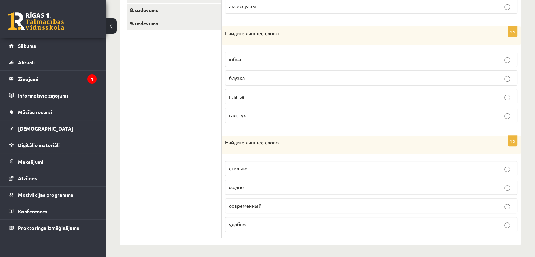
drag, startPoint x: 208, startPoint y: 227, endPoint x: 217, endPoint y: 229, distance: 9.8
drag, startPoint x: 217, startPoint y: 229, endPoint x: 228, endPoint y: 233, distance: 10.9
click at [193, 238] on div "1. uzdevums 2. uzdevums 3. uzdevums 4. uzdevums 5. uzdevums 6. uzdevums 7. uzde…" at bounding box center [171, 74] width 102 height 341
click at [243, 231] on fieldset "стильно модно современный удобно" at bounding box center [371, 195] width 292 height 77
click at [241, 217] on label "удобно" at bounding box center [371, 224] width 292 height 15
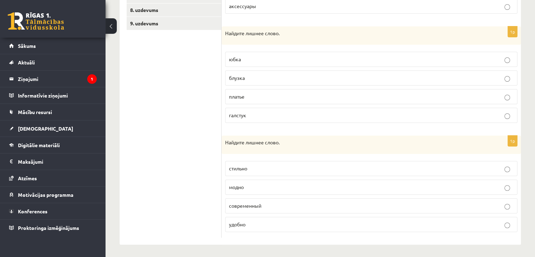
scroll to position [40, 0]
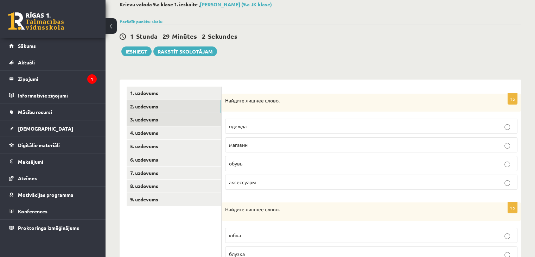
click at [159, 119] on link "3. uzdevums" at bounding box center [174, 119] width 95 height 13
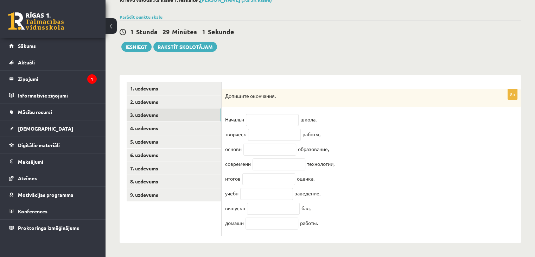
scroll to position [50, 0]
click at [269, 114] on input "text" at bounding box center [272, 120] width 53 height 12
type input "**"
click at [266, 132] on input "text" at bounding box center [274, 135] width 53 height 12
type input "**"
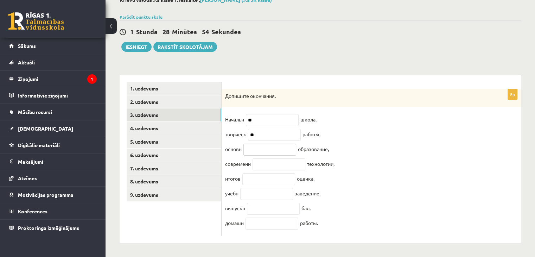
click at [262, 145] on input "text" at bounding box center [269, 150] width 53 height 12
type input "*"
type input "**"
click at [266, 159] on input "text" at bounding box center [279, 164] width 53 height 12
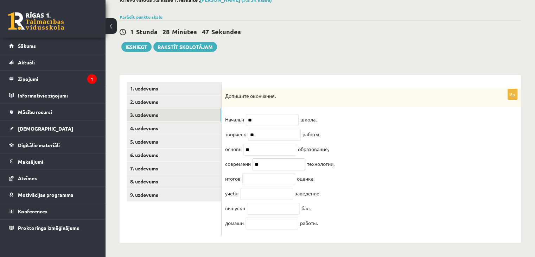
type input "**"
click at [265, 175] on input "text" at bounding box center [268, 179] width 53 height 12
type input "*"
type input "**"
click at [267, 188] on input "text" at bounding box center [266, 194] width 53 height 12
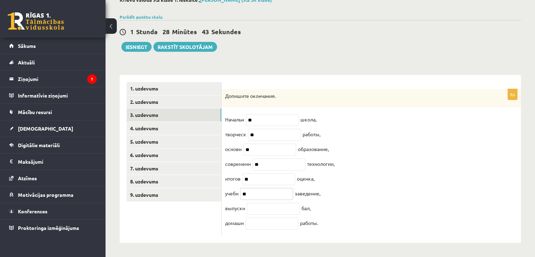
type input "**"
click at [274, 206] on input "text" at bounding box center [273, 209] width 53 height 12
type input "**"
click at [273, 221] on input "text" at bounding box center [272, 223] width 53 height 12
type input "*"
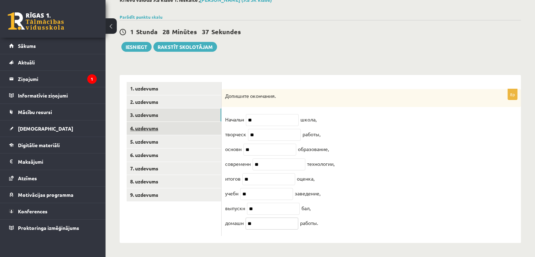
type input "**"
click at [192, 123] on link "4. uzdevums" at bounding box center [174, 128] width 95 height 13
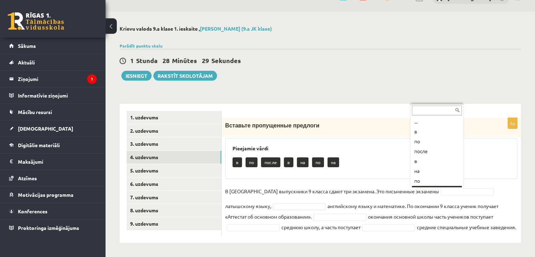
scroll to position [8, 0]
drag, startPoint x: 425, startPoint y: 134, endPoint x: 310, endPoint y: 176, distance: 122.5
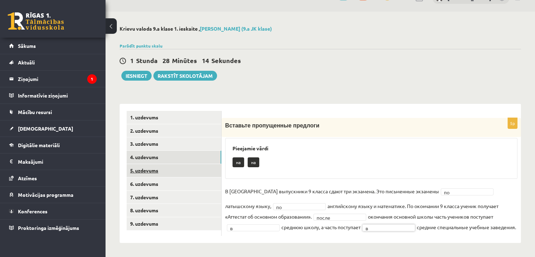
click at [144, 165] on link "5. uzdevums" at bounding box center [174, 170] width 95 height 13
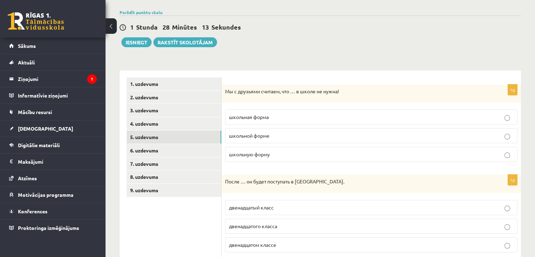
scroll to position [51, 0]
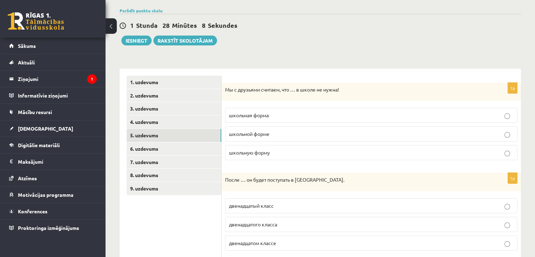
click at [279, 117] on p "школьная форма" at bounding box center [371, 115] width 285 height 7
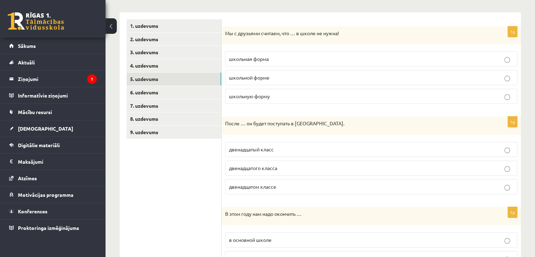
scroll to position [121, 0]
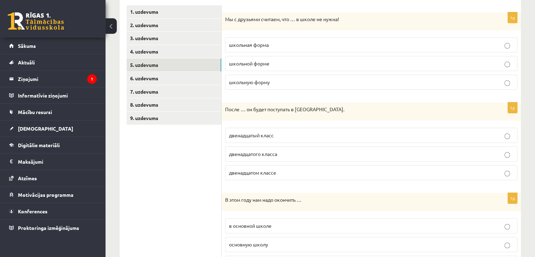
click at [266, 154] on span "двенадцатого класса" at bounding box center [253, 154] width 48 height 6
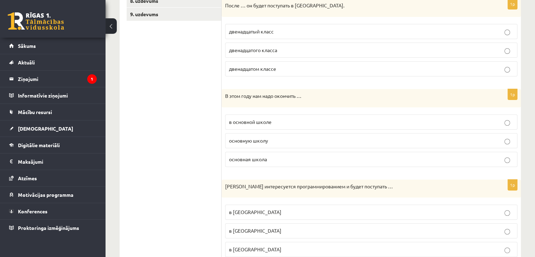
scroll to position [227, 0]
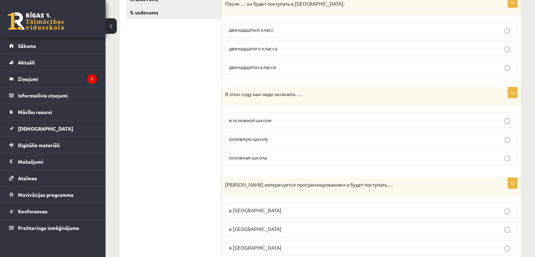
click at [244, 140] on span "основную школу" at bounding box center [248, 138] width 39 height 6
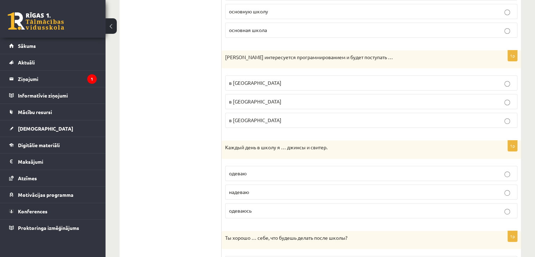
scroll to position [332, 0]
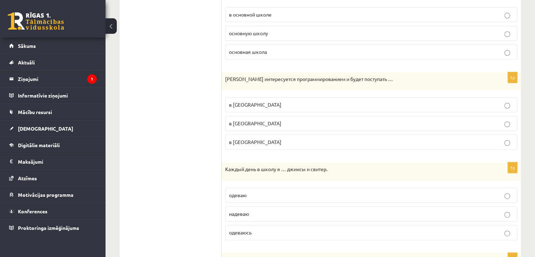
click at [257, 121] on span "в [GEOGRAPHIC_DATA]" at bounding box center [255, 123] width 52 height 6
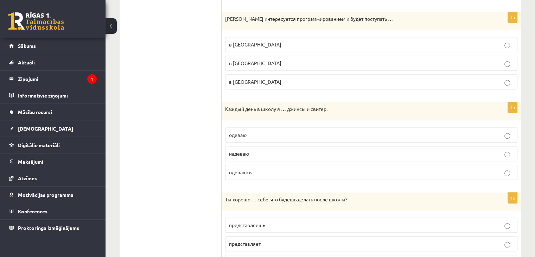
scroll to position [402, 0]
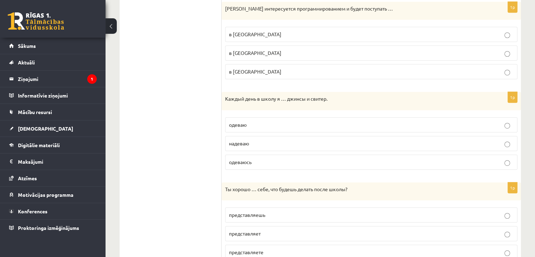
click at [253, 141] on p "надеваю" at bounding box center [371, 143] width 285 height 7
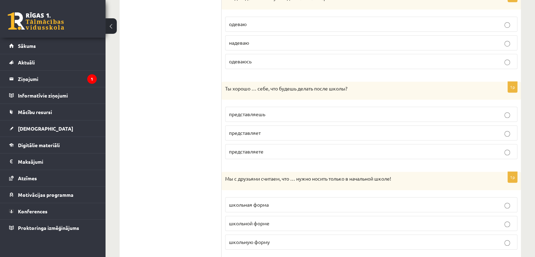
scroll to position [543, 0]
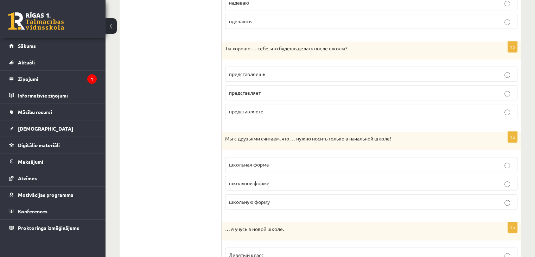
click at [256, 73] on span "представляешь" at bounding box center [247, 74] width 36 height 6
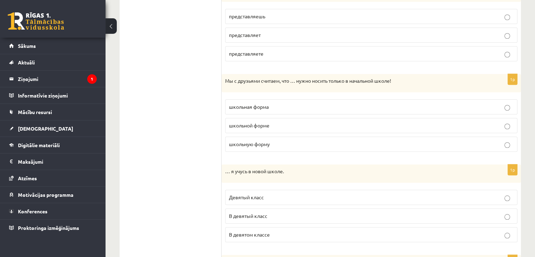
scroll to position [613, 0]
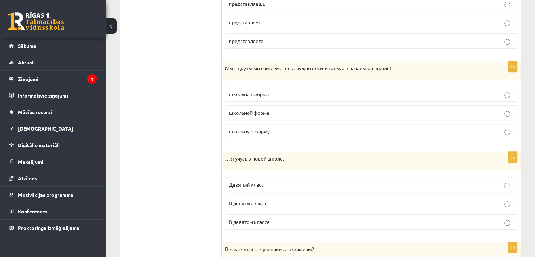
click at [240, 129] on span "школьную форму" at bounding box center [249, 131] width 41 height 6
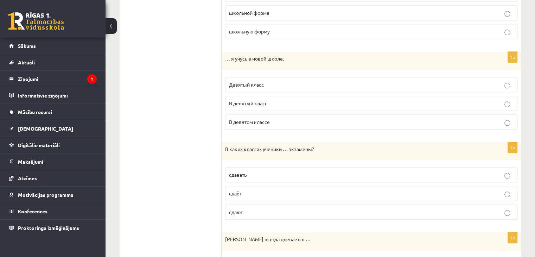
scroll to position [719, 0]
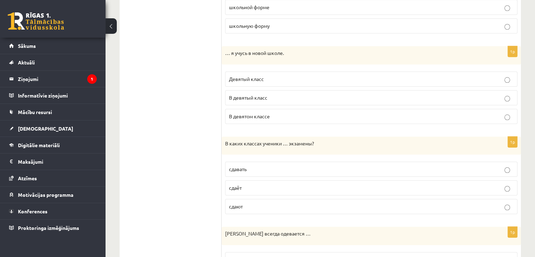
click at [252, 113] on span "В девятом классе" at bounding box center [249, 116] width 41 height 6
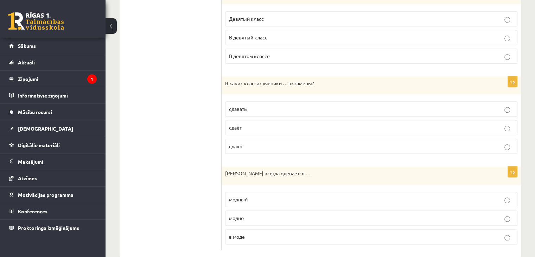
scroll to position [789, 0]
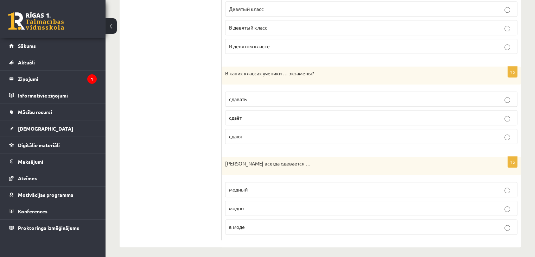
click at [244, 136] on p "сдают" at bounding box center [371, 136] width 285 height 7
click at [252, 204] on p "модно" at bounding box center [371, 207] width 285 height 7
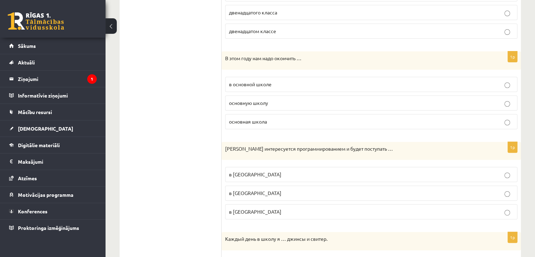
scroll to position [0, 0]
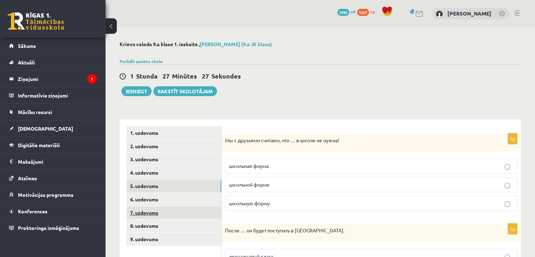
click at [156, 208] on link "7. uzdevums" at bounding box center [174, 212] width 95 height 13
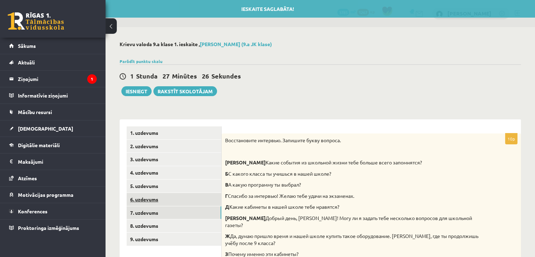
click at [157, 200] on link "6. uzdevums" at bounding box center [174, 199] width 95 height 13
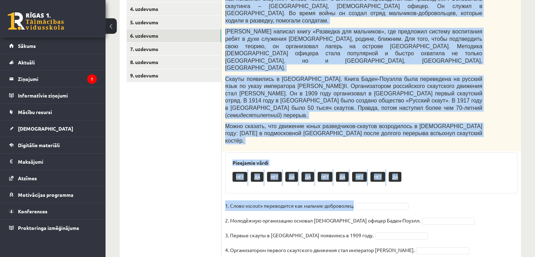
scroll to position [169, 0]
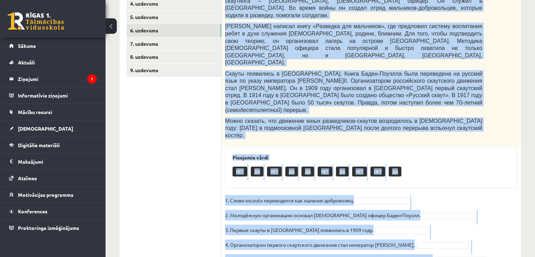
drag, startPoint x: 224, startPoint y: 64, endPoint x: 473, endPoint y: 226, distance: 296.9
click at [480, 226] on div "5p Прочитайте текст и выполните задание. Из истории скаутинга Как появился скау…" at bounding box center [371, 118] width 299 height 308
copy div "Loremipsum dolor s ametconse adipisc. El seddoei temporinc Utl etdolore magnaal…"
click at [423, 107] on div "Прочитайте текст и выполните задание. Из истории скаутинга Как появился скаутин…" at bounding box center [371, 54] width 299 height 181
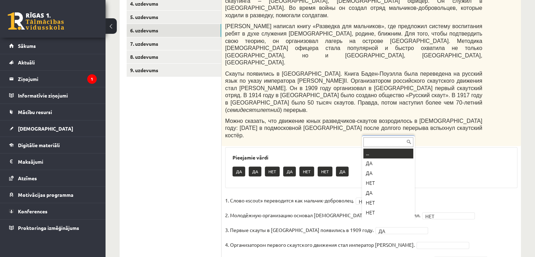
scroll to position [8, 0]
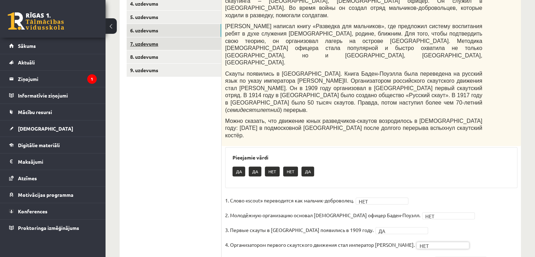
click at [166, 46] on link "7. uzdevums" at bounding box center [174, 43] width 95 height 13
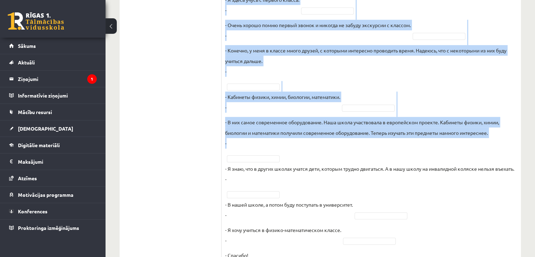
scroll to position [424, 0]
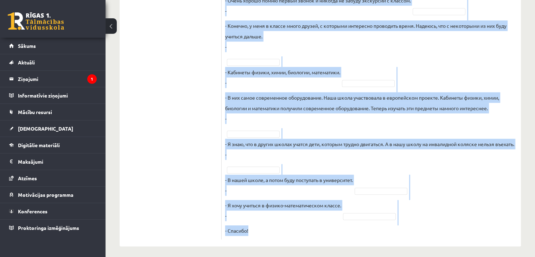
drag, startPoint x: 226, startPoint y: 38, endPoint x: 428, endPoint y: 237, distance: 284.0
copy div "Восстановите интервью. Запишите букву вопроса. А Какие события из школьной жизн…"
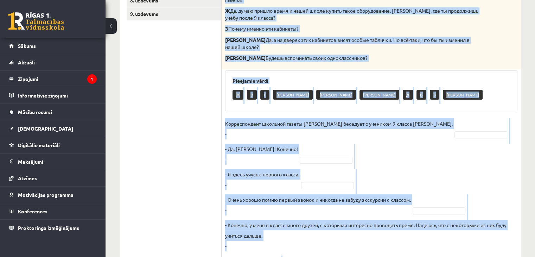
scroll to position [213, 0]
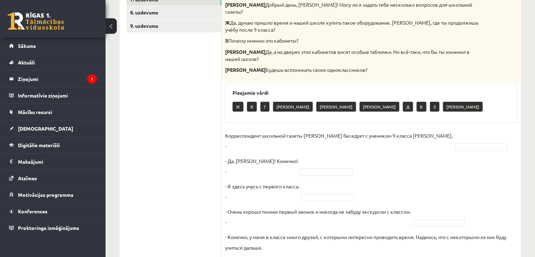
click at [183, 172] on ul "1. uzdevums 2. uzdevums 3. uzdevums 4. uzdevums 5. uzdevums 6. uzdevums 7. uzde…" at bounding box center [174, 181] width 95 height 537
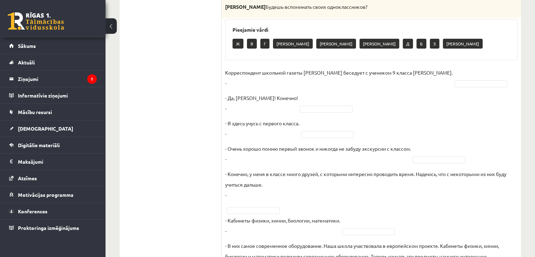
scroll to position [284, 0]
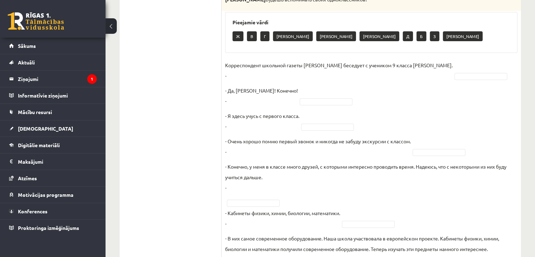
click at [461, 67] on fieldset "Корреспондент школьной газеты Анна Берзиня беседует с учеником 9 класса Андреем…" at bounding box center [371, 218] width 292 height 317
drag, startPoint x: 467, startPoint y: 141, endPoint x: 450, endPoint y: 130, distance: 20.7
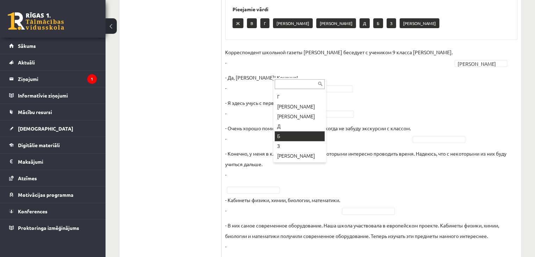
scroll to position [319, 0]
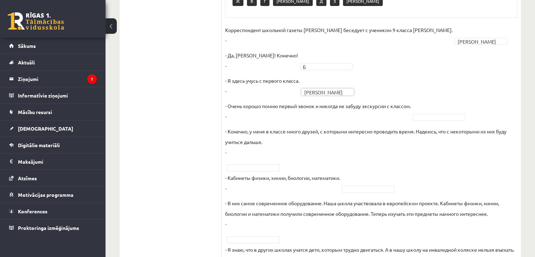
click at [410, 104] on p "- Очень хорошо помню первый звонок и никогда не забуду экскурсии с классом. -" at bounding box center [318, 111] width 186 height 21
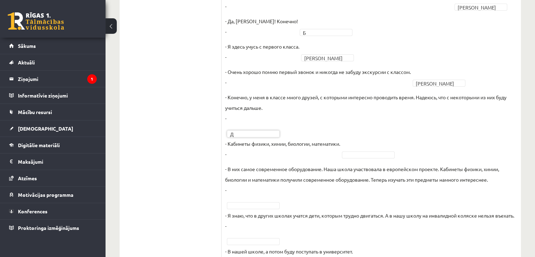
scroll to position [354, 0]
click at [349, 135] on fieldset "Корреспондент школьной газеты Анна Берзиня беседует с учеником 9 класса Андреем…" at bounding box center [371, 147] width 292 height 317
drag, startPoint x: 279, startPoint y: 190, endPoint x: 271, endPoint y: 191, distance: 8.2
click at [271, 200] on span at bounding box center [253, 203] width 56 height 6
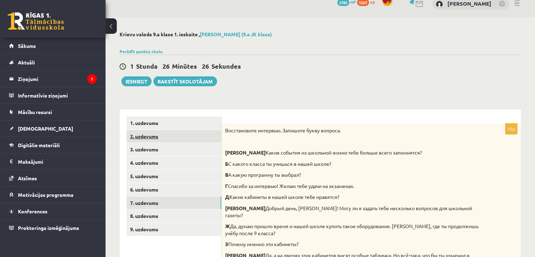
scroll to position [0, 0]
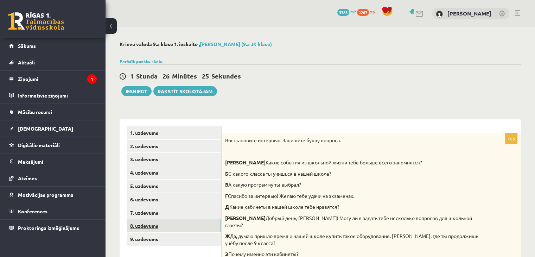
click at [170, 221] on link "8. uzdevums" at bounding box center [174, 225] width 95 height 13
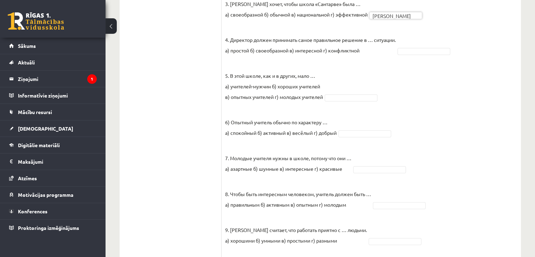
scroll to position [284, 0]
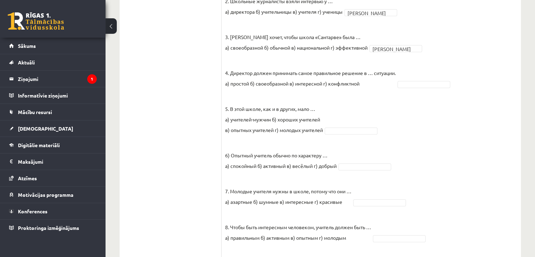
click at [389, 109] on fieldset "1. Недавно школе «Сантарве» в Клайпеде исполнилось … а) 13 лет б) 33 года в) 31…" at bounding box center [371, 139] width 292 height 359
drag, startPoint x: 337, startPoint y: 138, endPoint x: 390, endPoint y: 93, distance: 69.2
click at [337, 137] on fieldset "1. Недавно школе «Сантарве» в Клайпеде исполнилось … а) 13 лет б) 33 года в) 31…" at bounding box center [371, 139] width 292 height 359
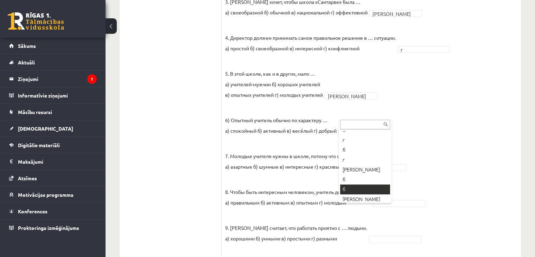
scroll to position [38, 0]
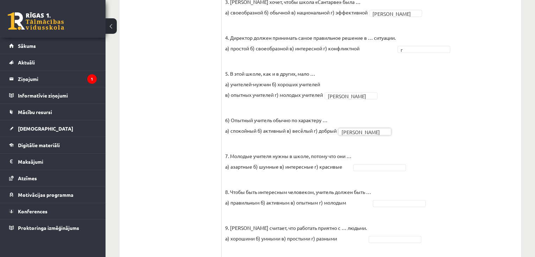
click at [354, 131] on fieldset "1. Недавно школе «Сантарве» в Клайпеде исполнилось … а) 13 лет б) 33 года в) 31…" at bounding box center [371, 104] width 292 height 359
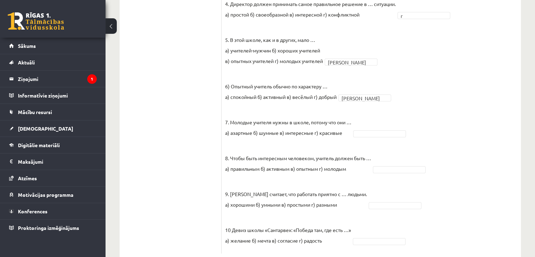
scroll to position [355, 0]
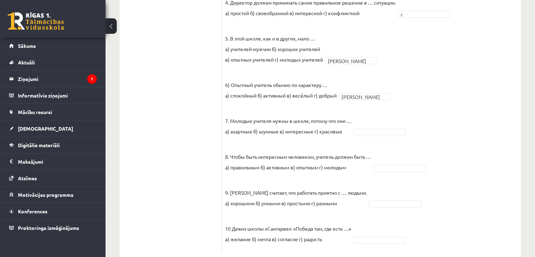
click at [377, 120] on fieldset "1. Недавно школе «Сантарве» в Клайпеде исполнилось … а) 13 лет б) 33 года в) 31…" at bounding box center [371, 69] width 292 height 359
click at [377, 119] on fieldset "1. Недавно школе «Сантарве» в Клайпеде исполнилось … а) 13 лет б) 33 года в) 31…" at bounding box center [371, 69] width 292 height 359
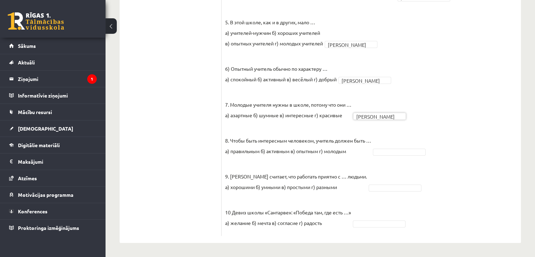
click at [343, 162] on p "9. Лаурина Баните считает, что работать приятно с … людьми. а) хорошими б) умны…" at bounding box center [296, 176] width 142 height 32
click at [290, 201] on p "10 Девиз школы «Сантарве»: «Победа там, где есть …» а) желание б) мечта в) согл…" at bounding box center [288, 212] width 126 height 32
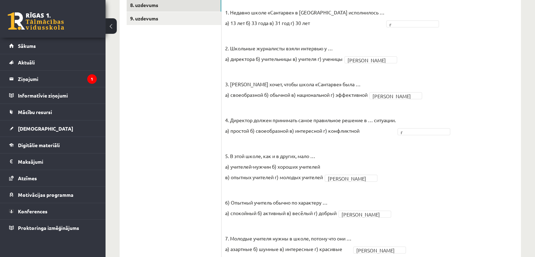
scroll to position [0, 0]
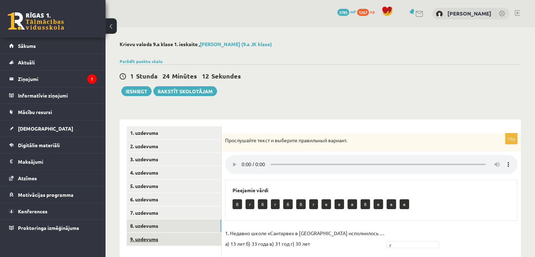
click at [205, 237] on link "9. uzdevums" at bounding box center [174, 239] width 95 height 13
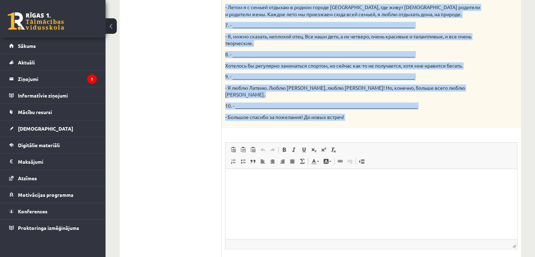
scroll to position [433, 0]
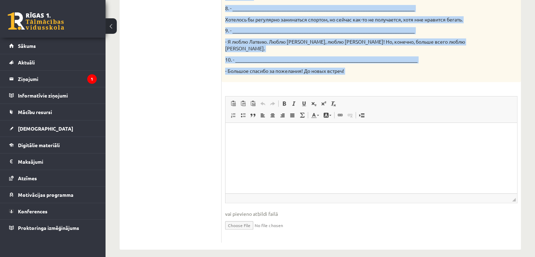
drag, startPoint x: 224, startPoint y: 68, endPoint x: 393, endPoint y: 79, distance: 169.2
copy div "Твой собеседник – известный латвийский музыкант Интарс Бусулис. К данным ответа…"
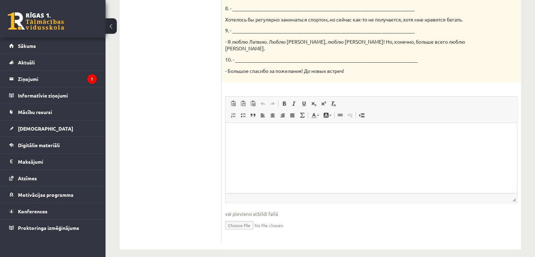
drag, startPoint x: 259, startPoint y: 184, endPoint x: 269, endPoint y: 179, distance: 10.9
click at [268, 144] on html at bounding box center [371, 133] width 292 height 21
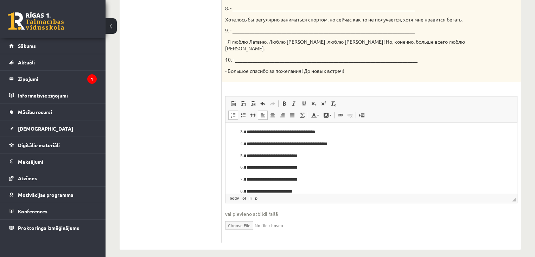
scroll to position [0, 0]
click at [269, 133] on h6 "**********" at bounding box center [369, 132] width 272 height 4
click at [247, 145] on li "**********" at bounding box center [371, 144] width 249 height 7
click at [247, 156] on li "**********" at bounding box center [371, 156] width 249 height 7
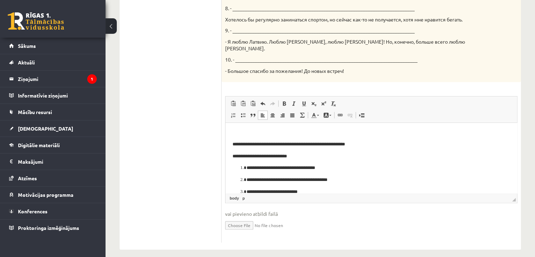
click at [247, 170] on p "**********" at bounding box center [369, 167] width 244 height 7
click at [248, 181] on p "**********" at bounding box center [369, 179] width 244 height 7
click at [247, 181] on p "**********" at bounding box center [369, 179] width 244 height 7
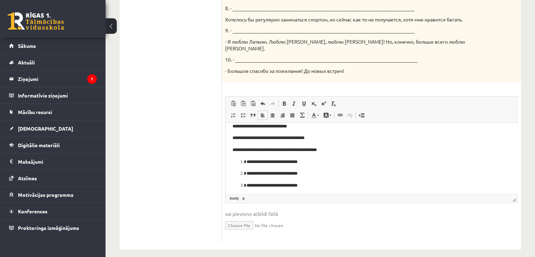
scroll to position [35, 0]
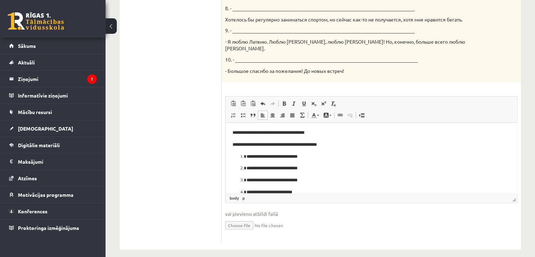
click at [247, 158] on li "**********" at bounding box center [371, 156] width 249 height 7
click at [247, 168] on li "**********" at bounding box center [371, 168] width 249 height 7
click at [247, 179] on p "**********" at bounding box center [369, 180] width 244 height 7
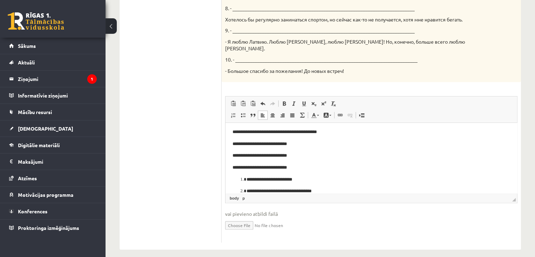
scroll to position [69, 0]
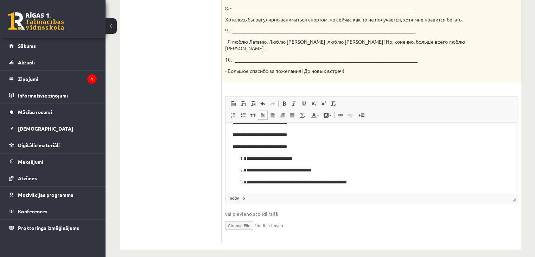
click at [247, 159] on li "**********" at bounding box center [371, 158] width 249 height 7
click at [247, 170] on li "**********" at bounding box center [371, 170] width 249 height 7
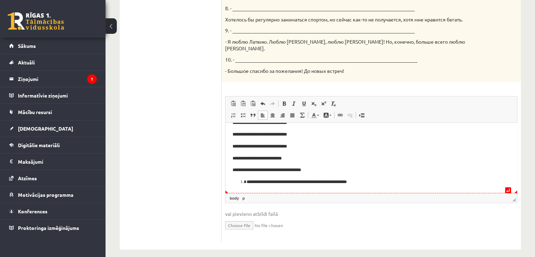
click at [247, 184] on p "**********" at bounding box center [369, 181] width 244 height 7
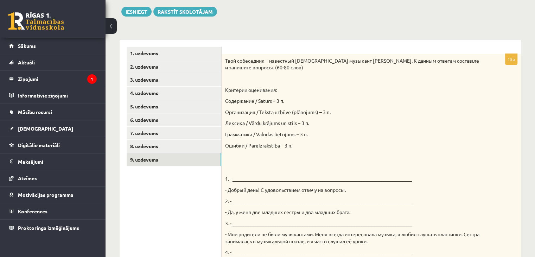
scroll to position [0, 0]
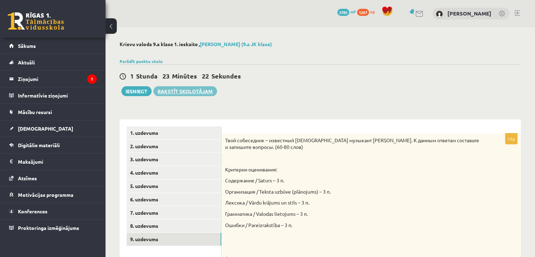
click at [142, 94] on button "Iesniegt" at bounding box center [136, 91] width 30 height 10
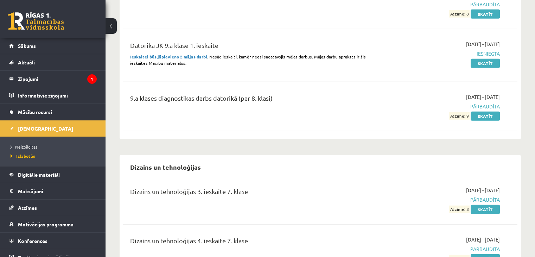
scroll to position [1829, 0]
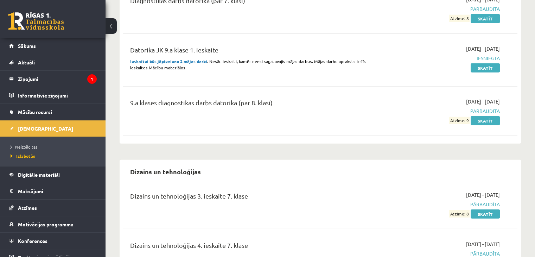
drag, startPoint x: 125, startPoint y: 107, endPoint x: 120, endPoint y: 117, distance: 11.3
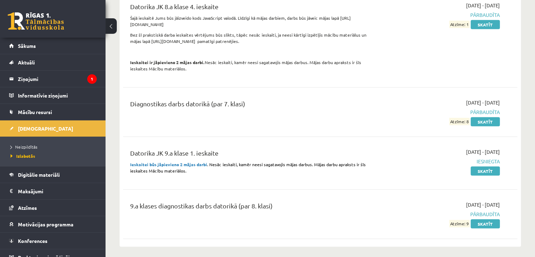
scroll to position [1724, 0]
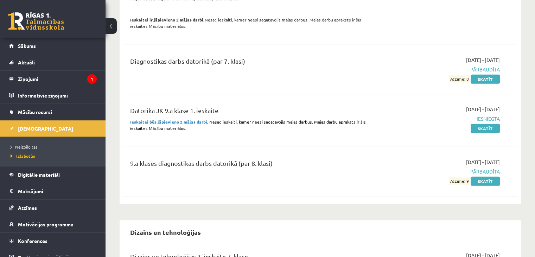
scroll to position [1794, 0]
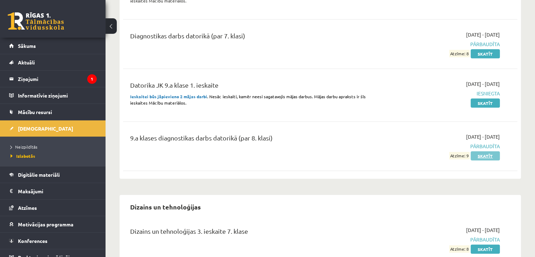
click at [473, 151] on link "Skatīt" at bounding box center [485, 155] width 29 height 9
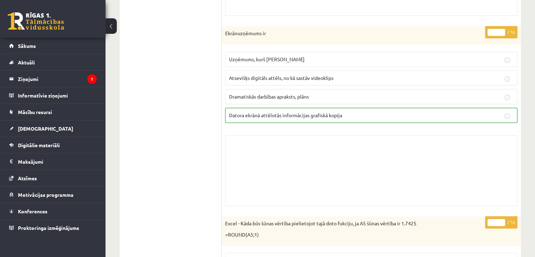
scroll to position [281, 0]
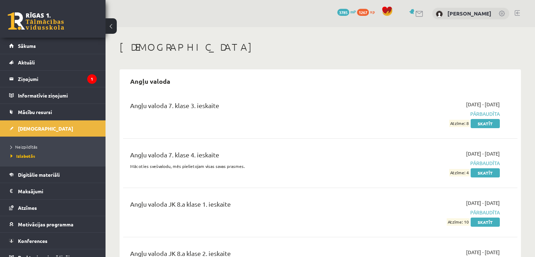
scroll to position [1794, 0]
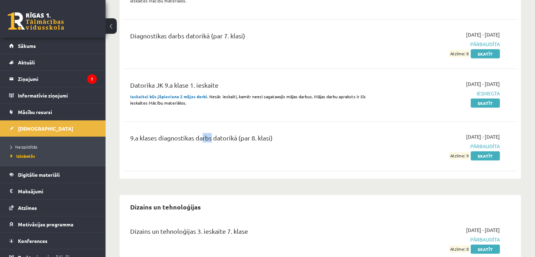
drag, startPoint x: 201, startPoint y: 117, endPoint x: 210, endPoint y: 117, distance: 8.4
click at [210, 133] on div "9.a klases diagnostikas darbs datorikā (par 8. klasi)" at bounding box center [251, 139] width 243 height 13
click at [213, 133] on div "9.a klases diagnostikas darbs datorikā (par 8. klasi)" at bounding box center [252, 146] width 254 height 26
click at [480, 98] on link "Skatīt" at bounding box center [485, 102] width 29 height 9
